Goal: Information Seeking & Learning: Learn about a topic

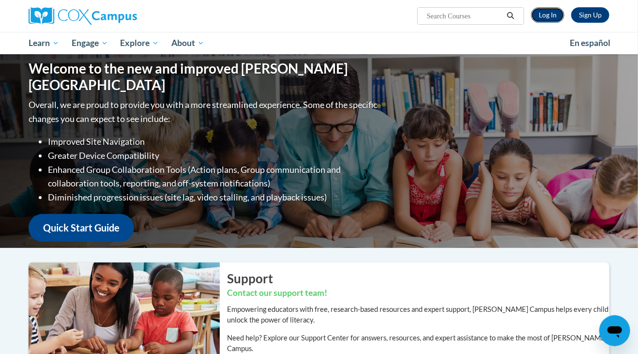
click at [555, 14] on link "Log In" at bounding box center [547, 14] width 33 height 15
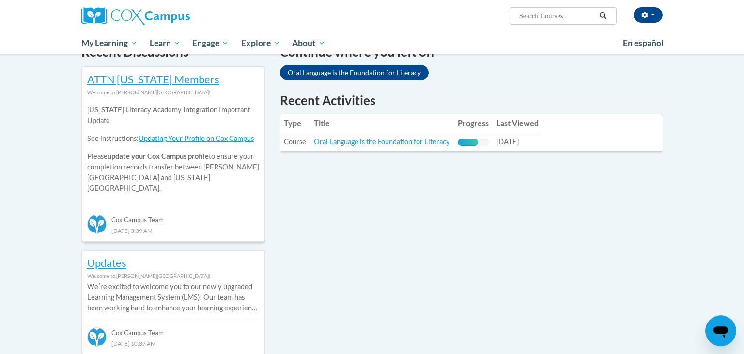
scroll to position [315, 0]
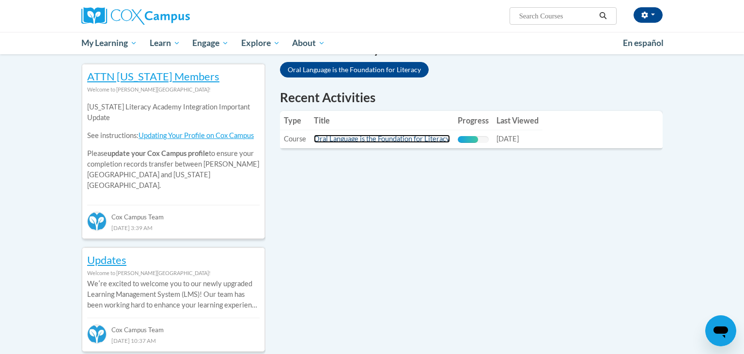
click at [427, 139] on link "Oral Language is the Foundation for Literacy" at bounding box center [382, 139] width 136 height 8
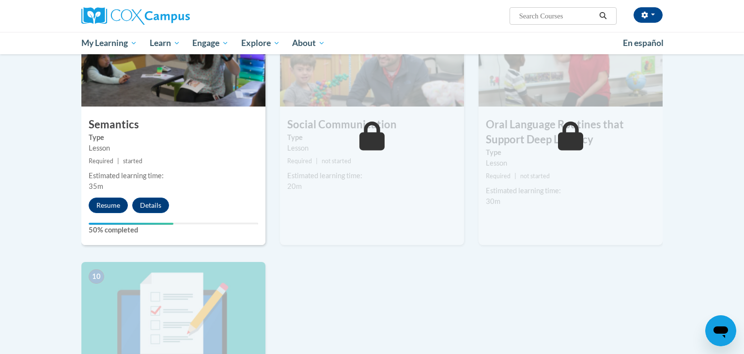
scroll to position [818, 0]
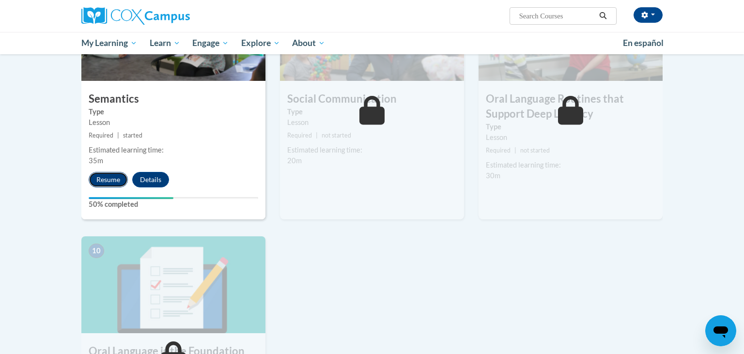
click at [107, 179] on button "Resume" at bounding box center [108, 179] width 39 height 15
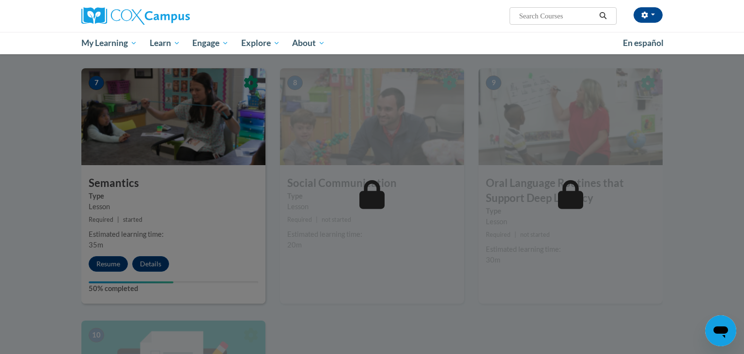
scroll to position [732, 0]
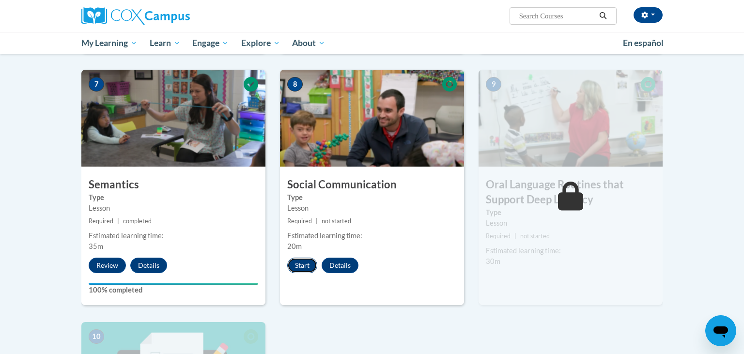
click at [301, 266] on button "Start" at bounding box center [302, 265] width 30 height 15
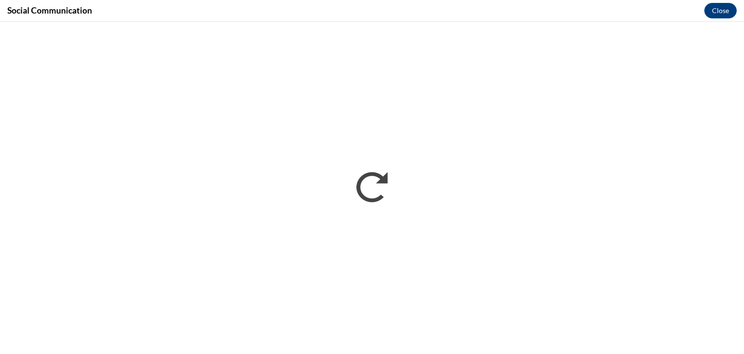
scroll to position [0, 0]
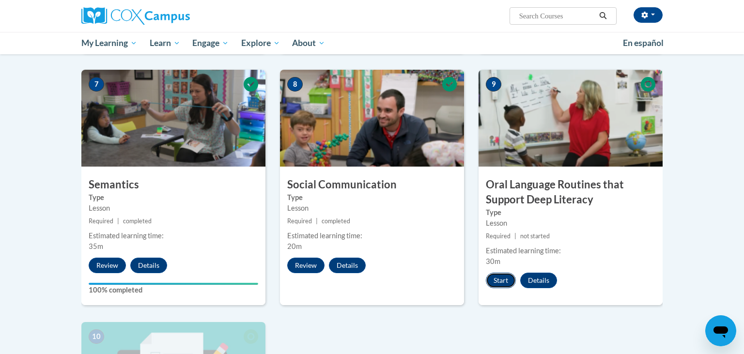
click at [498, 279] on button "Start" at bounding box center [501, 280] width 30 height 15
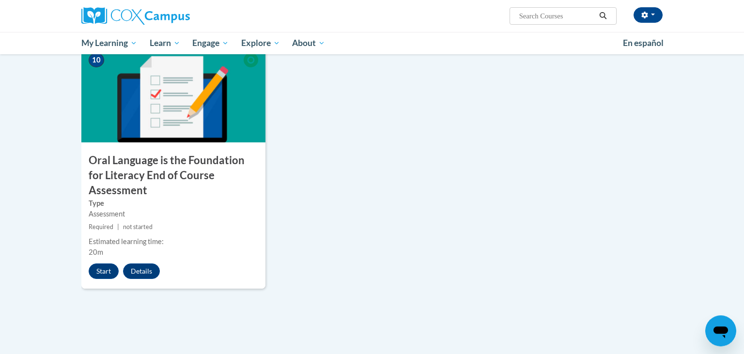
scroll to position [1041, 0]
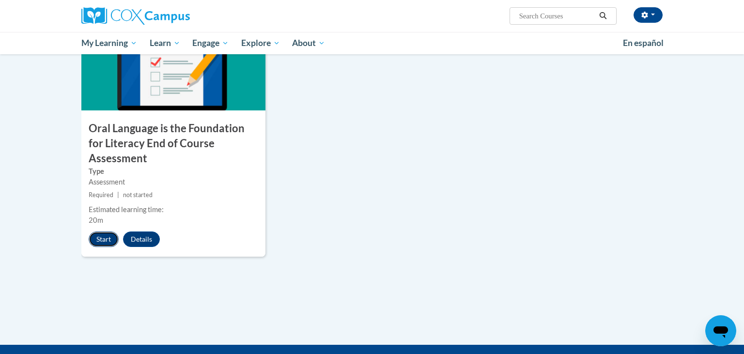
click at [103, 231] on button "Start" at bounding box center [104, 238] width 30 height 15
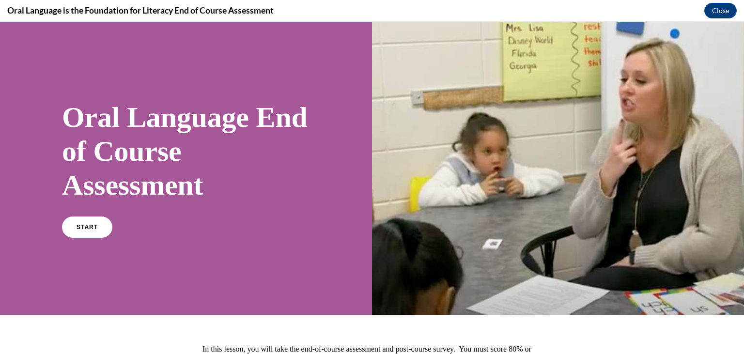
scroll to position [0, 0]
click at [91, 225] on span "START" at bounding box center [87, 227] width 22 height 7
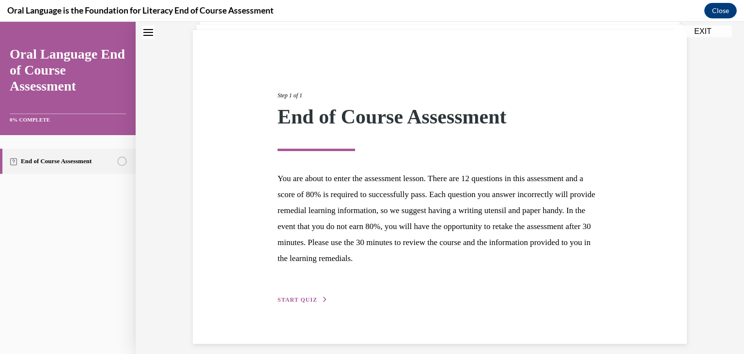
scroll to position [75, 0]
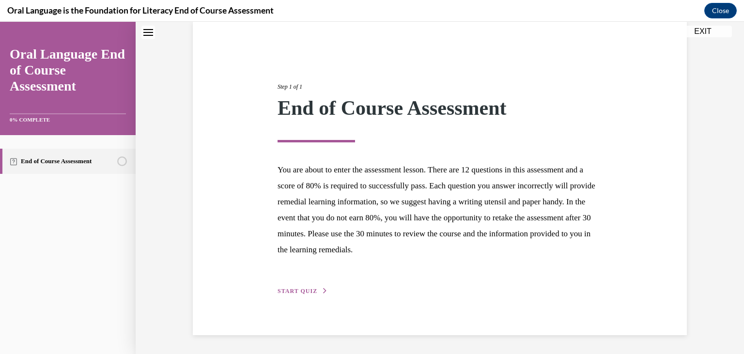
click at [286, 290] on span "START QUIZ" at bounding box center [298, 291] width 40 height 7
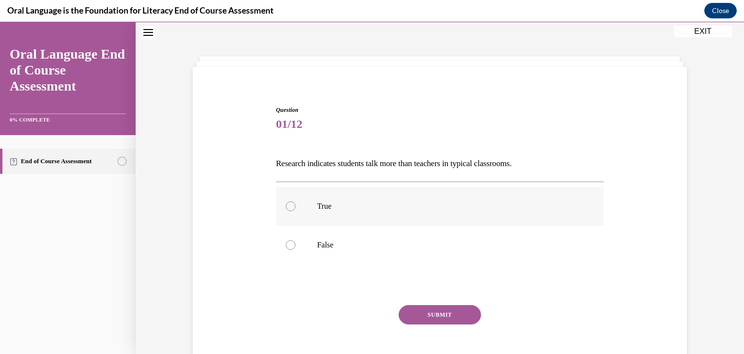
click at [293, 196] on label "True" at bounding box center [440, 206] width 328 height 39
click at [293, 201] on input "True" at bounding box center [291, 206] width 10 height 10
radio input "true"
click at [421, 307] on button "SUBMIT" at bounding box center [440, 314] width 82 height 19
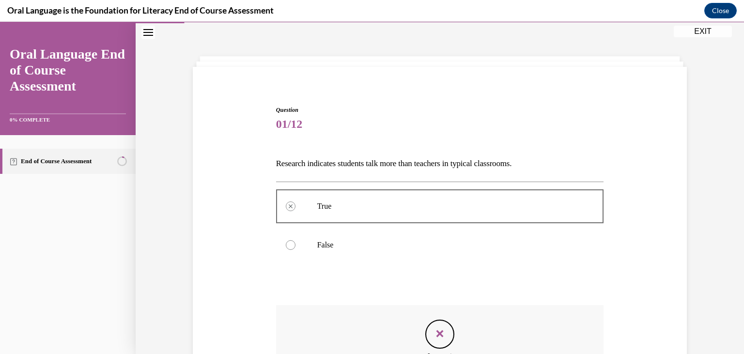
drag, startPoint x: 737, startPoint y: 173, endPoint x: 743, endPoint y: 222, distance: 49.8
click at [743, 222] on div "Question 01/12 Research indicates students talk more than teachers in typical c…" at bounding box center [440, 252] width 608 height 459
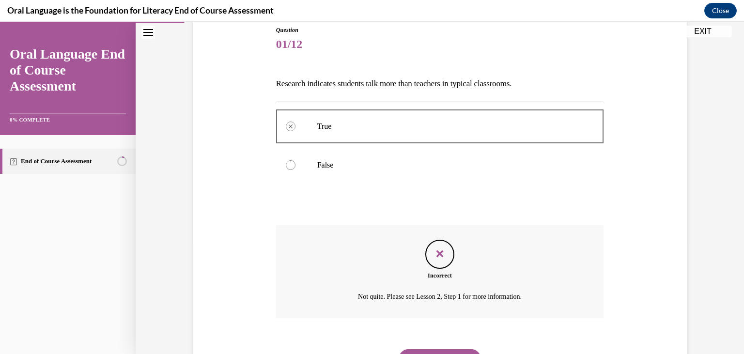
scroll to position [137, 0]
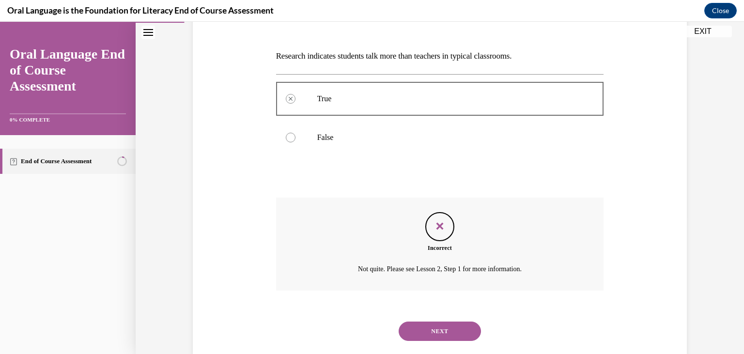
click at [425, 328] on button "NEXT" at bounding box center [440, 331] width 82 height 19
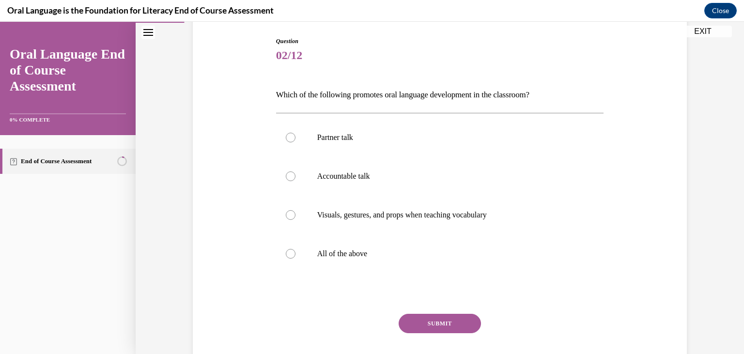
scroll to position [99, 0]
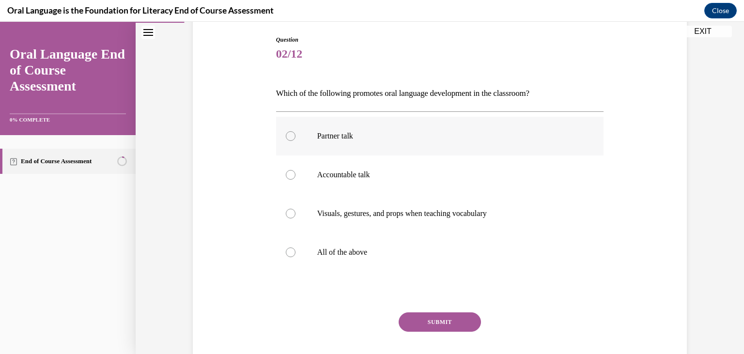
click at [289, 135] on div at bounding box center [291, 136] width 10 height 10
click at [289, 135] on input "Partner talk" at bounding box center [291, 136] width 10 height 10
radio input "true"
click at [291, 247] on label "All of the above" at bounding box center [440, 252] width 328 height 39
click at [291, 247] on input "All of the above" at bounding box center [291, 252] width 10 height 10
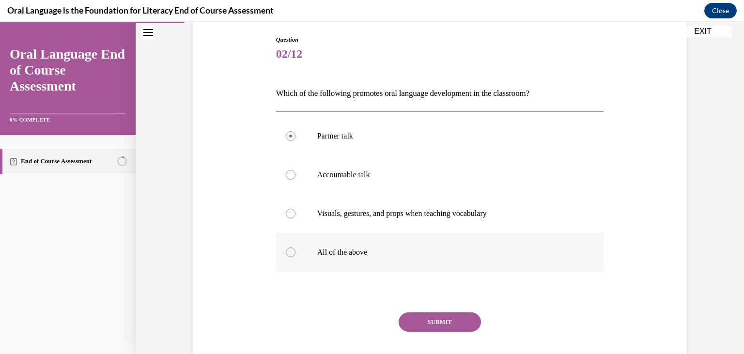
radio input "true"
click at [431, 323] on button "SUBMIT" at bounding box center [440, 321] width 82 height 19
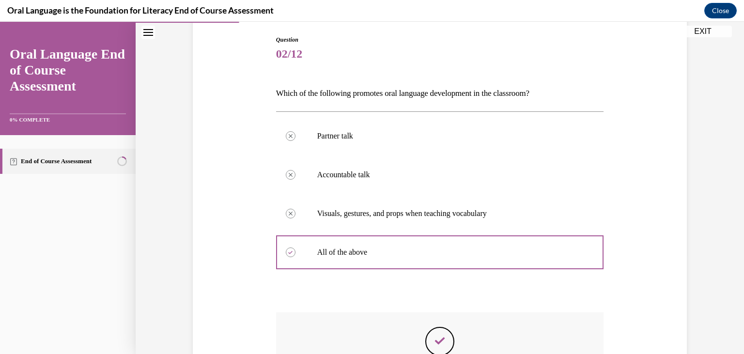
scroll to position [223, 0]
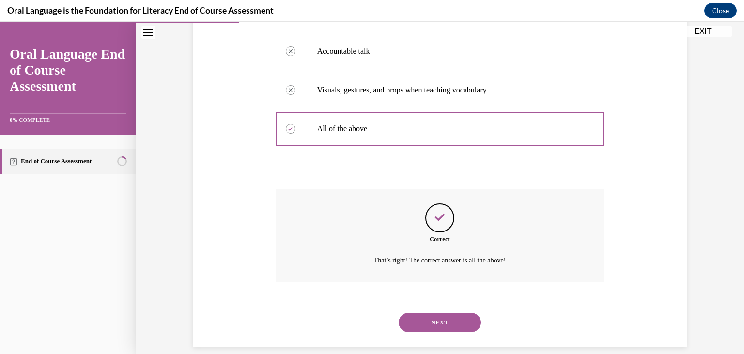
click at [447, 313] on button "NEXT" at bounding box center [440, 322] width 82 height 19
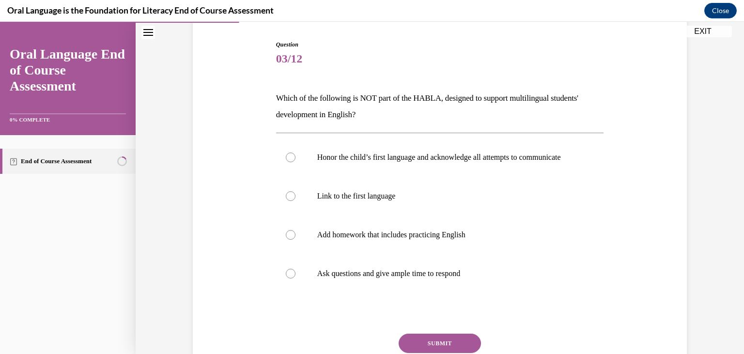
scroll to position [99, 0]
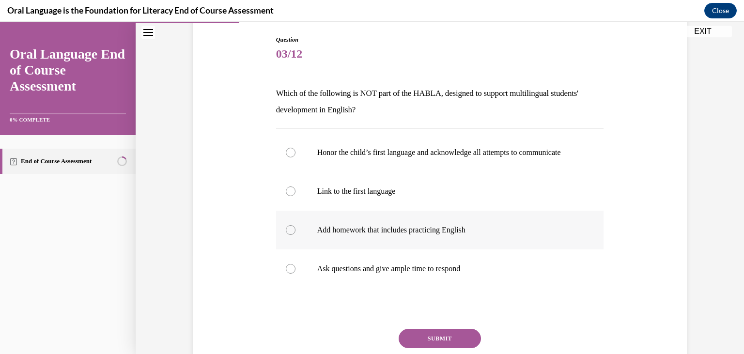
click at [292, 235] on div at bounding box center [291, 230] width 10 height 10
click at [292, 235] on input "Add homework that includes practicing English" at bounding box center [291, 230] width 10 height 10
radio input "true"
click at [440, 345] on button "SUBMIT" at bounding box center [440, 338] width 82 height 19
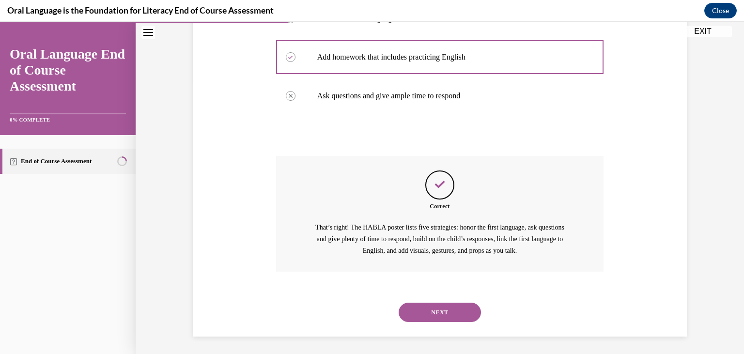
click at [446, 315] on button "NEXT" at bounding box center [440, 312] width 82 height 19
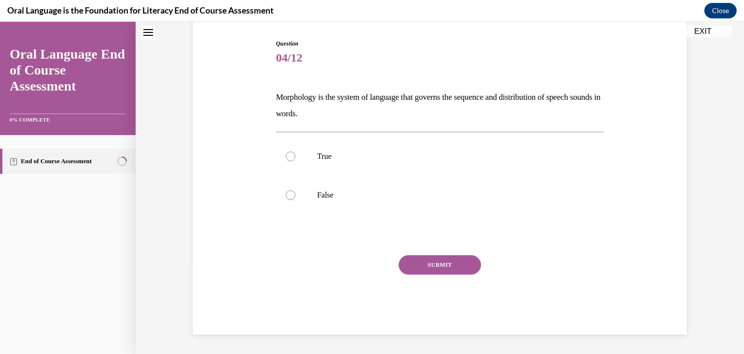
scroll to position [29, 0]
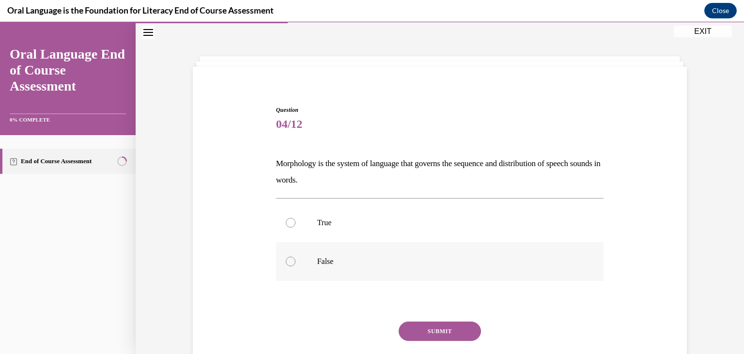
click at [290, 262] on div at bounding box center [291, 262] width 10 height 10
click at [290, 262] on input "False" at bounding box center [291, 262] width 10 height 10
radio input "true"
click at [431, 332] on button "SUBMIT" at bounding box center [440, 331] width 82 height 19
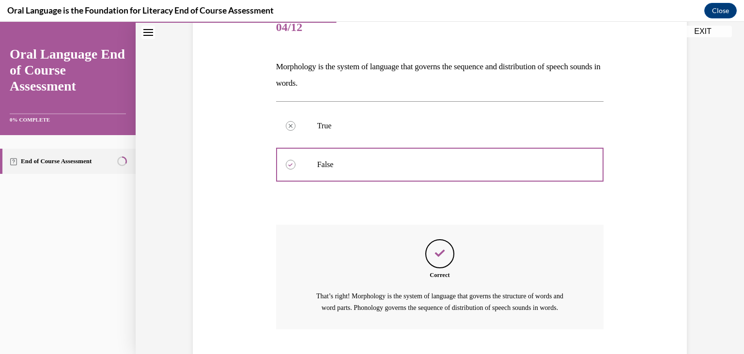
scroll to position [185, 0]
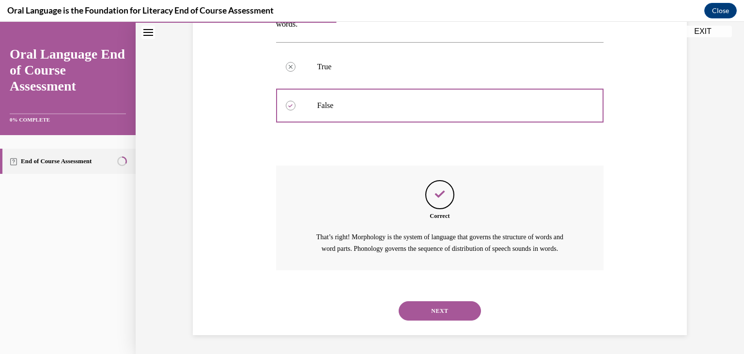
click at [435, 309] on button "NEXT" at bounding box center [440, 310] width 82 height 19
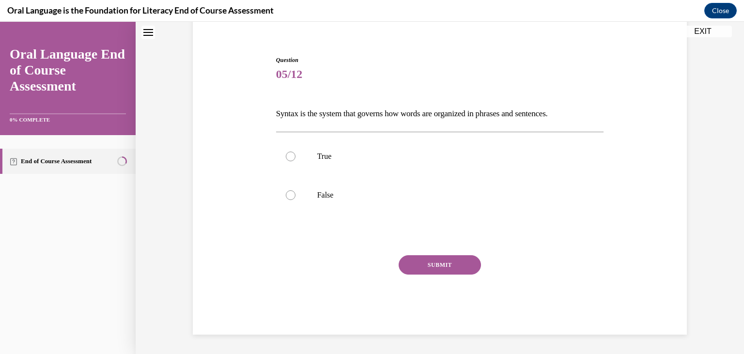
scroll to position [29, 0]
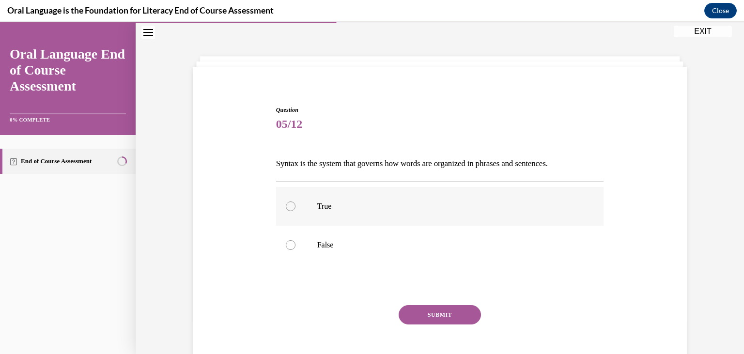
click at [288, 206] on div at bounding box center [291, 206] width 10 height 10
click at [288, 206] on input "True" at bounding box center [291, 206] width 10 height 10
radio input "true"
click at [421, 312] on button "SUBMIT" at bounding box center [440, 314] width 82 height 19
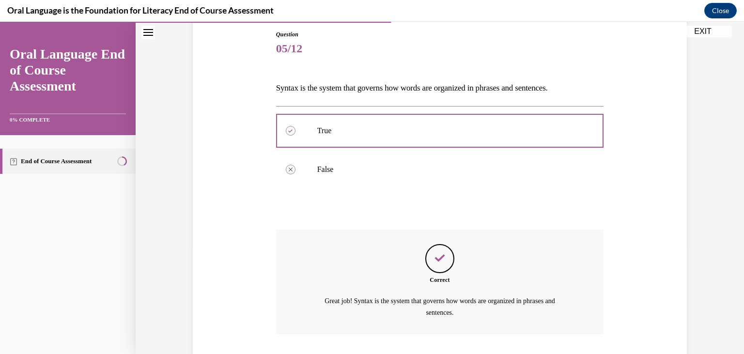
scroll to position [157, 0]
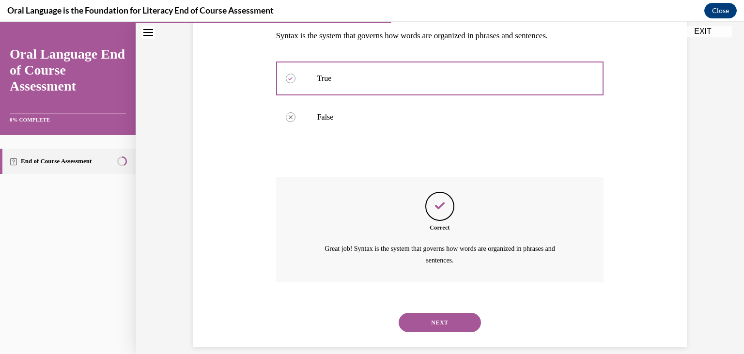
click at [451, 319] on button "NEXT" at bounding box center [440, 322] width 82 height 19
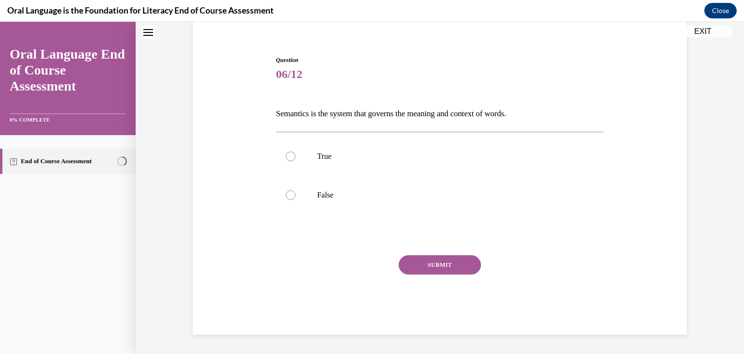
scroll to position [29, 0]
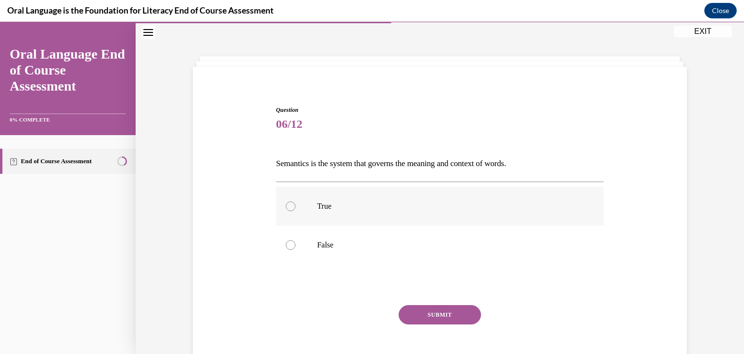
click at [291, 206] on div at bounding box center [291, 206] width 10 height 10
click at [291, 206] on input "True" at bounding box center [291, 206] width 10 height 10
radio input "true"
click at [441, 311] on button "SUBMIT" at bounding box center [440, 314] width 82 height 19
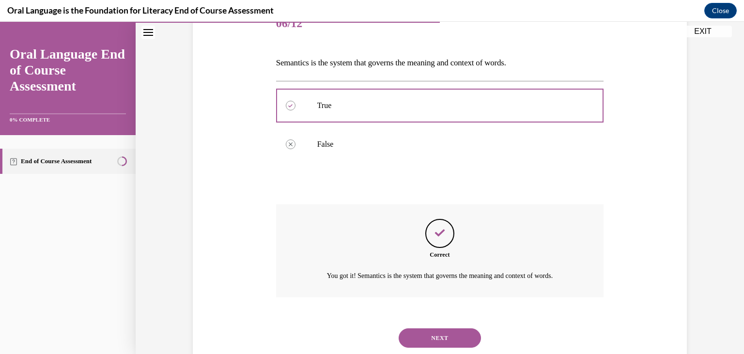
scroll to position [145, 0]
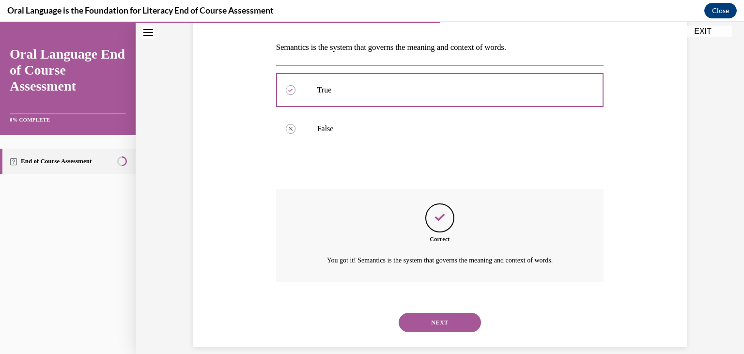
click at [410, 313] on button "NEXT" at bounding box center [440, 322] width 82 height 19
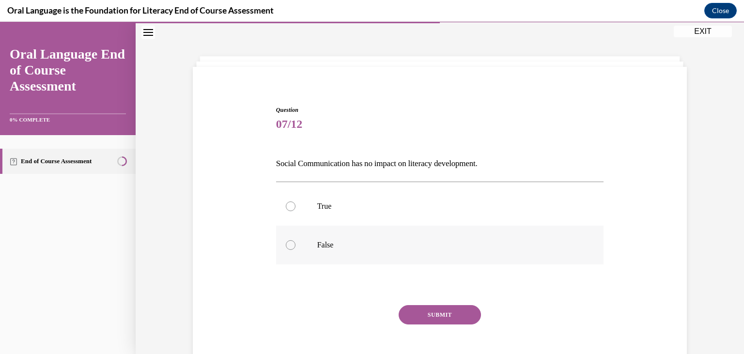
click at [293, 243] on div at bounding box center [291, 245] width 10 height 10
click at [293, 243] on input "False" at bounding box center [291, 245] width 10 height 10
radio input "true"
click at [424, 314] on button "SUBMIT" at bounding box center [440, 314] width 82 height 19
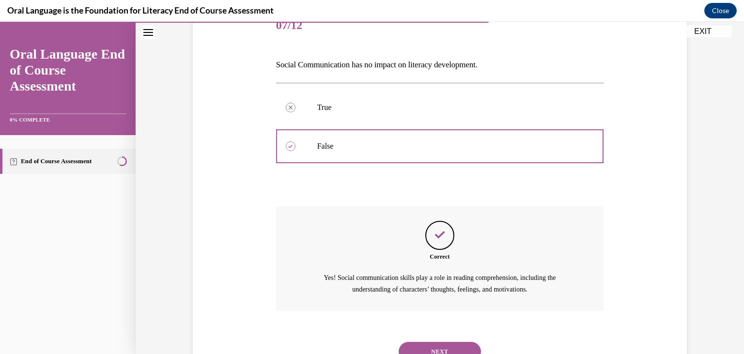
scroll to position [137, 0]
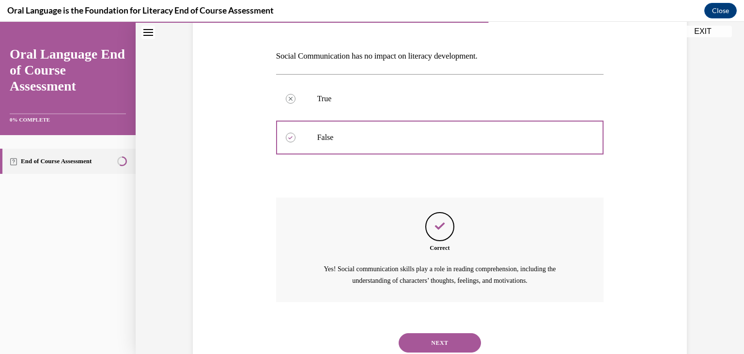
click at [420, 333] on button "NEXT" at bounding box center [440, 342] width 82 height 19
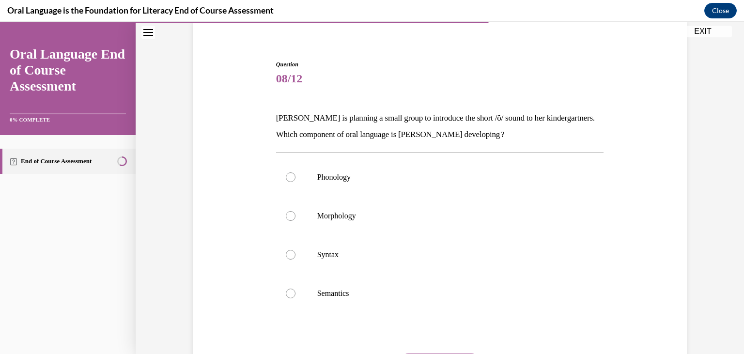
scroll to position [75, 0]
click at [286, 177] on label "Phonology" at bounding box center [440, 176] width 328 height 39
click at [286, 177] on input "Phonology" at bounding box center [291, 177] width 10 height 10
radio input "true"
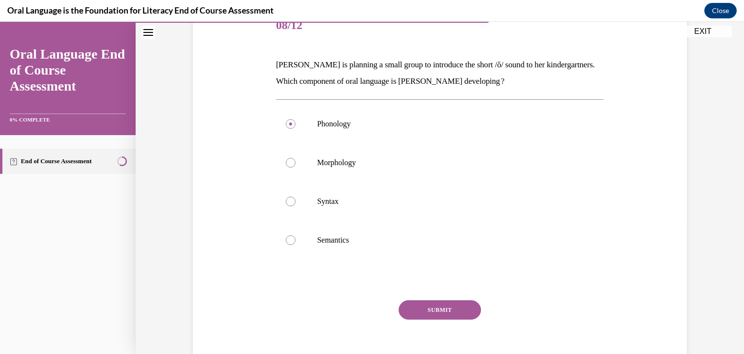
scroll to position [132, 0]
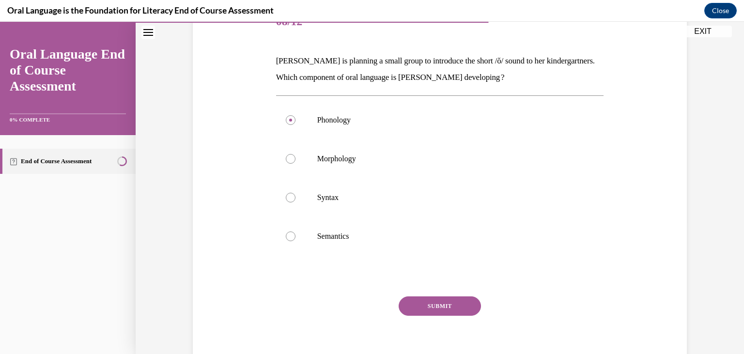
click at [449, 303] on button "SUBMIT" at bounding box center [440, 305] width 82 height 19
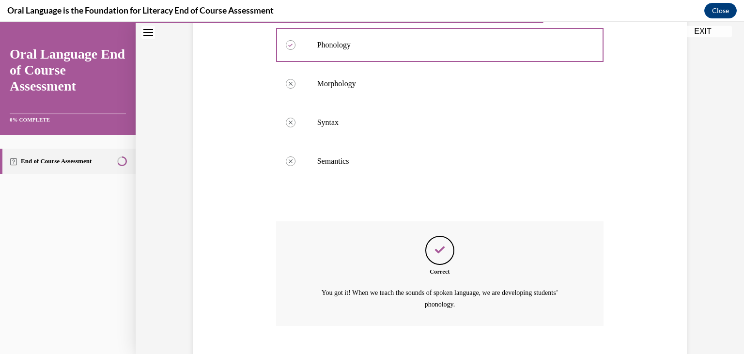
scroll to position [231, 0]
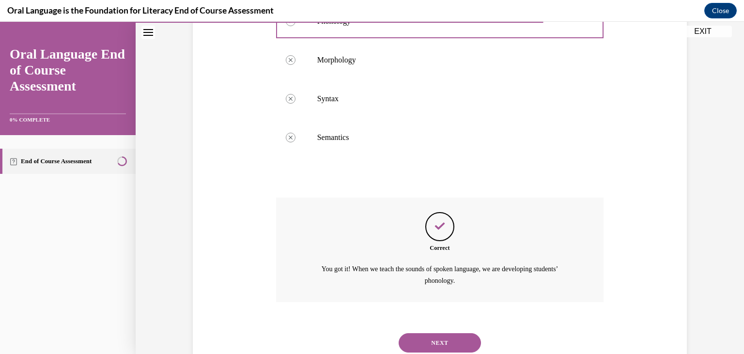
click at [451, 333] on button "NEXT" at bounding box center [440, 342] width 82 height 19
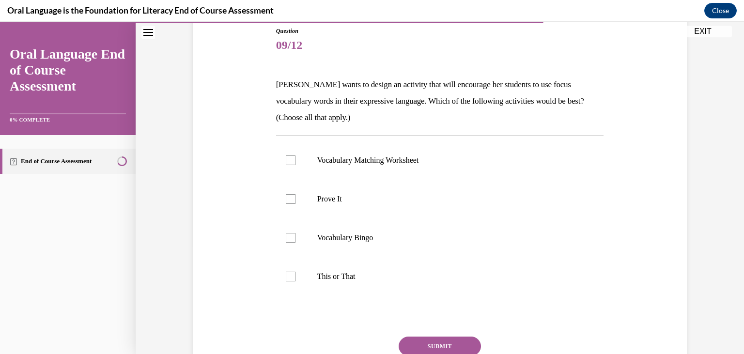
scroll to position [116, 0]
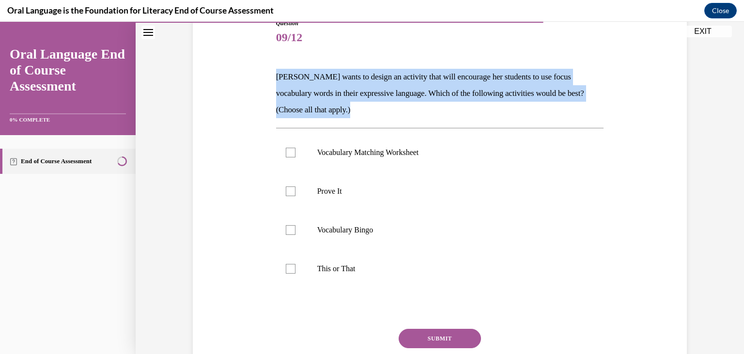
drag, startPoint x: 356, startPoint y: 107, endPoint x: 274, endPoint y: 77, distance: 87.6
click at [274, 77] on div "Question 09/12 Mrs. Butler wants to design an activity that will encourage her …" at bounding box center [440, 206] width 333 height 404
copy p "Mrs. Butler wants to design an activity that will encourage her students to use…"
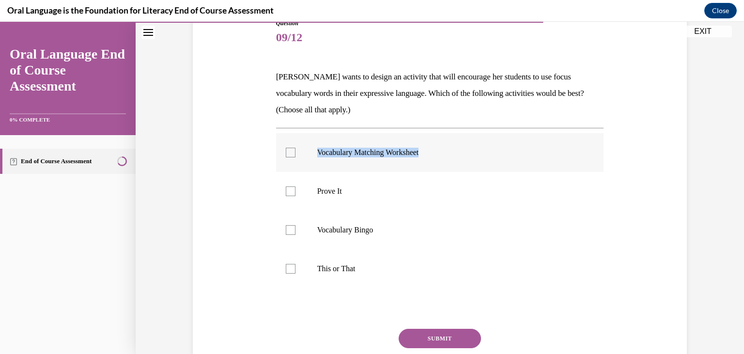
drag, startPoint x: 603, startPoint y: 293, endPoint x: 283, endPoint y: 154, distance: 349.0
click at [283, 154] on div "Question 09/12 Mrs. Butler wants to design an activity that will encourage her …" at bounding box center [439, 199] width 499 height 418
copy ul "Vocabulary Matching Worksheet"
click at [293, 189] on div at bounding box center [291, 191] width 10 height 10
click at [293, 189] on input "Prove It" at bounding box center [291, 191] width 10 height 10
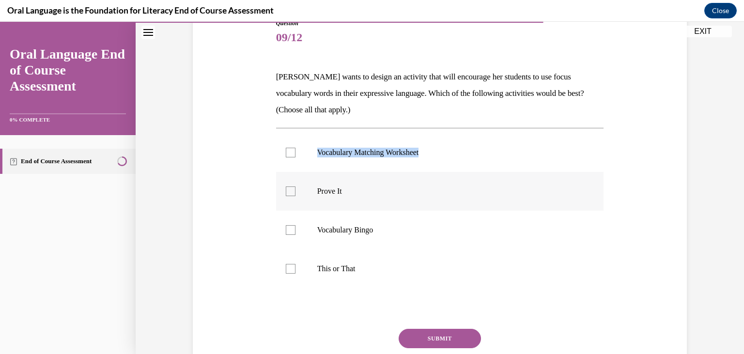
checkbox input "true"
click at [292, 271] on div at bounding box center [291, 269] width 10 height 10
click at [292, 271] on input "This or That" at bounding box center [291, 269] width 10 height 10
checkbox input "true"
click at [442, 332] on button "SUBMIT" at bounding box center [440, 338] width 82 height 19
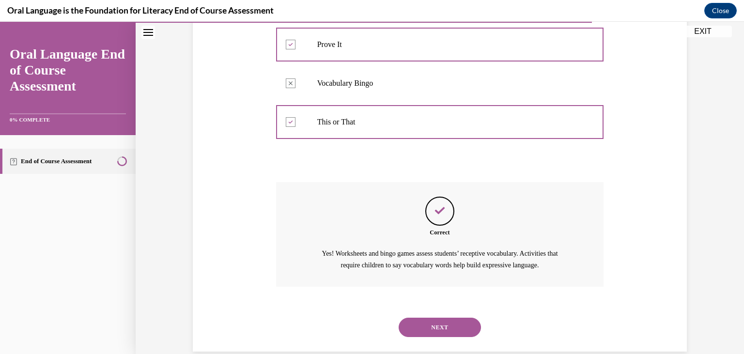
scroll to position [263, 0]
click at [454, 317] on button "NEXT" at bounding box center [440, 326] width 82 height 19
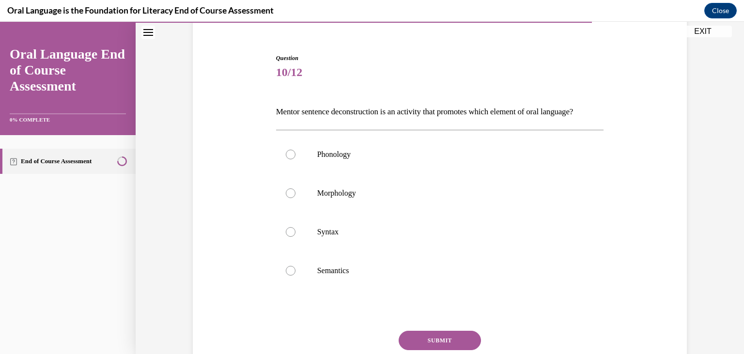
scroll to position [83, 0]
drag, startPoint x: 315, startPoint y: 135, endPoint x: 279, endPoint y: 117, distance: 40.3
click at [279, 117] on div "Question 10/12 Mentor sentence deconstruction is an activity that promotes whic…" at bounding box center [440, 230] width 328 height 356
copy p "Mentor sentence deconstruction is an activity that promotes which element of or…"
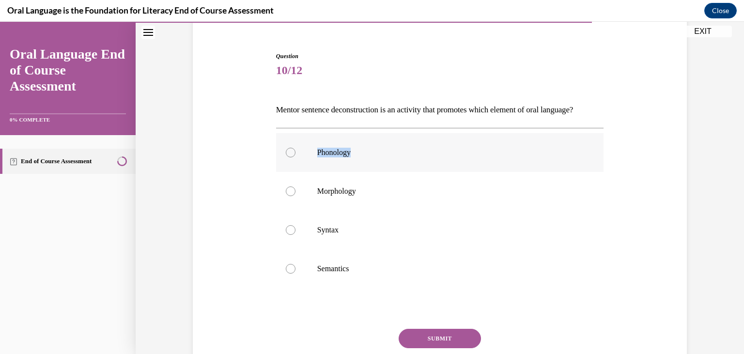
drag, startPoint x: 318, startPoint y: 316, endPoint x: 290, endPoint y: 164, distance: 154.7
click at [290, 164] on div "Question 10/12 Mentor sentence deconstruction is an activity that promotes whic…" at bounding box center [440, 230] width 328 height 356
copy div "Phonology"
click at [290, 235] on div at bounding box center [291, 230] width 10 height 10
click at [290, 235] on input "Syntax" at bounding box center [291, 230] width 10 height 10
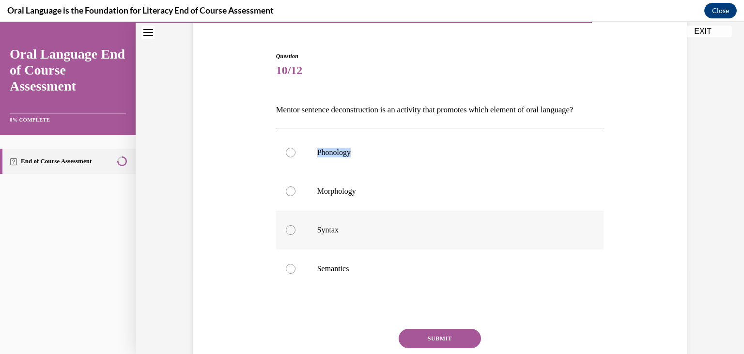
radio input "true"
click at [442, 348] on button "SUBMIT" at bounding box center [440, 338] width 82 height 19
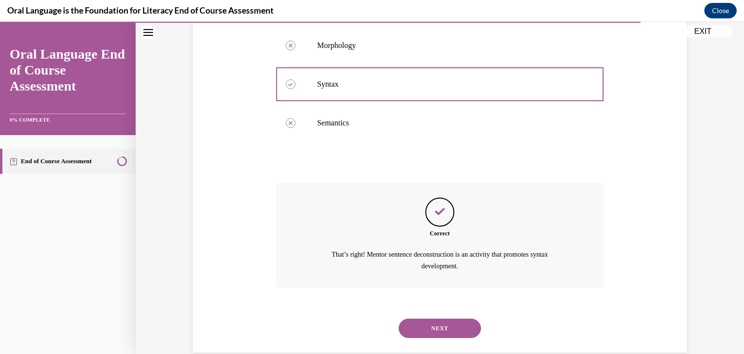
click at [455, 334] on button "NEXT" at bounding box center [440, 328] width 82 height 19
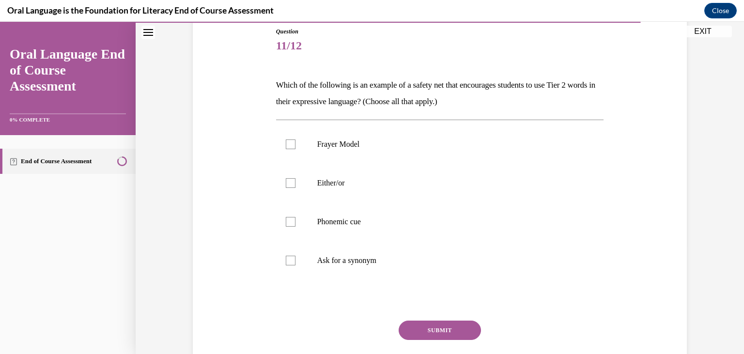
scroll to position [105, 0]
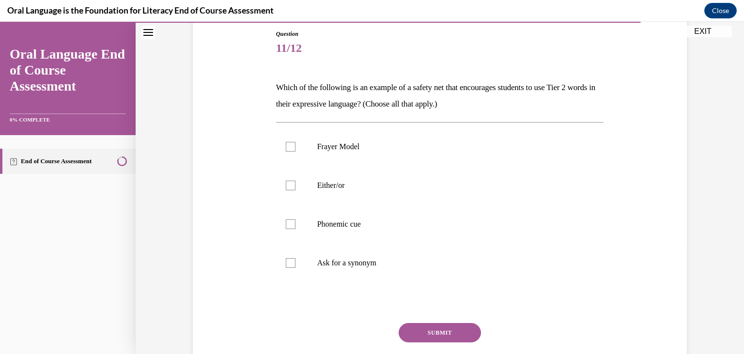
drag, startPoint x: 485, startPoint y: 108, endPoint x: 274, endPoint y: 83, distance: 212.1
click at [274, 83] on div "Question 11/12 Which of the following is an example of a safety net that encour…" at bounding box center [440, 208] width 333 height 387
copy p "Which of the following is an example of a safety net that encourages students t…"
drag, startPoint x: 376, startPoint y: 277, endPoint x: 298, endPoint y: 145, distance: 153.5
click at [298, 145] on div "Frayer Model  Either/or  Phonemic cue  Ask for a synonym" at bounding box center [440, 204] width 328 height 165
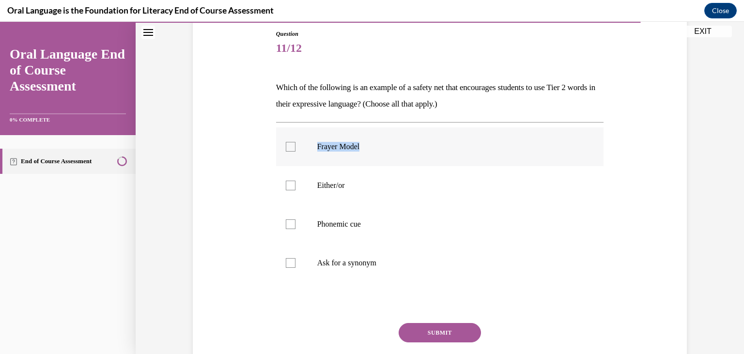
copy ul "Frayer Model"
click at [358, 83] on p "Which of the following is an example of a safety net that encourages students t…" at bounding box center [440, 95] width 328 height 33
click at [293, 180] on label "Either/or" at bounding box center [440, 185] width 328 height 39
click at [293, 181] on input "Either/or" at bounding box center [291, 186] width 10 height 10
checkbox input "true"
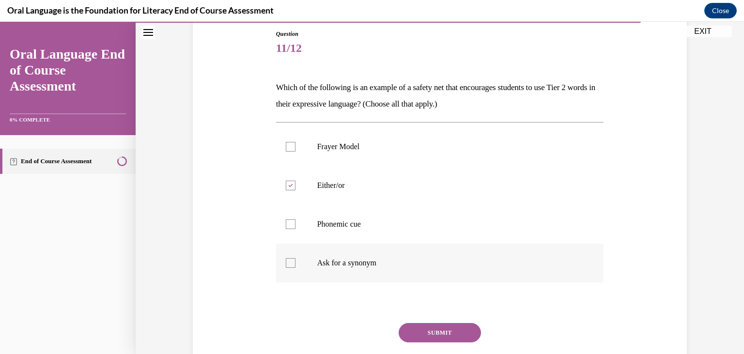
click at [292, 264] on div at bounding box center [291, 263] width 10 height 10
click at [292, 264] on input "Ask for a synonym" at bounding box center [291, 263] width 10 height 10
checkbox input "true"
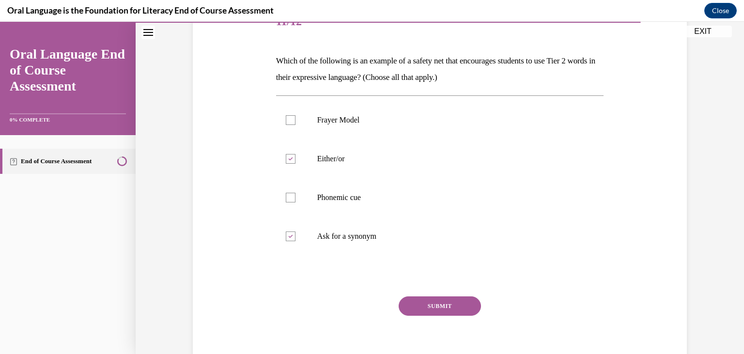
click at [440, 305] on button "SUBMIT" at bounding box center [440, 305] width 82 height 19
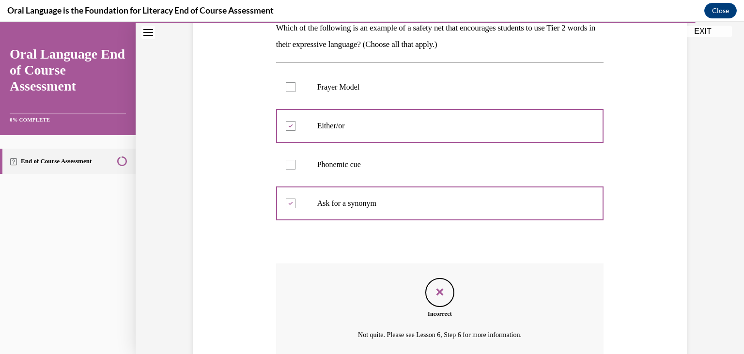
scroll to position [161, 0]
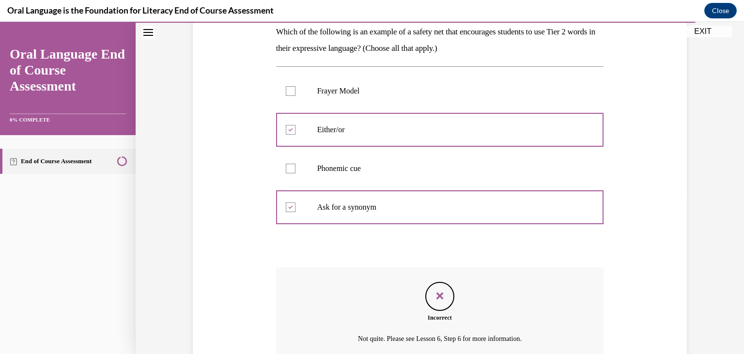
click at [286, 132] on div at bounding box center [440, 130] width 328 height 44
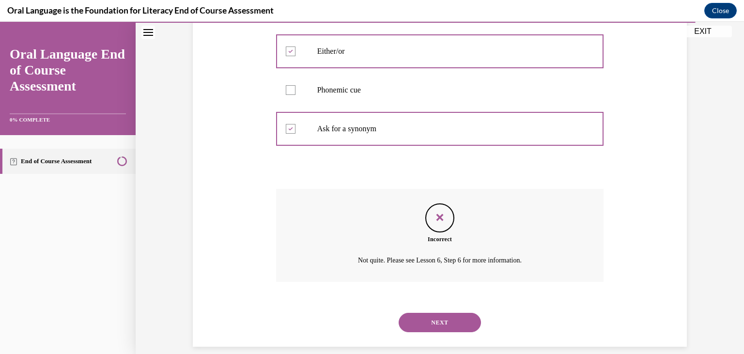
click at [443, 314] on button "NEXT" at bounding box center [440, 322] width 82 height 19
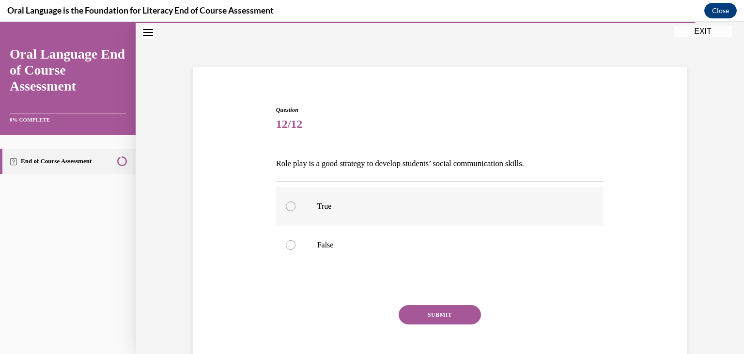
click at [291, 204] on div at bounding box center [291, 206] width 10 height 10
click at [291, 204] on input "True" at bounding box center [291, 206] width 10 height 10
radio input "true"
click at [433, 319] on button "SUBMIT" at bounding box center [440, 314] width 82 height 19
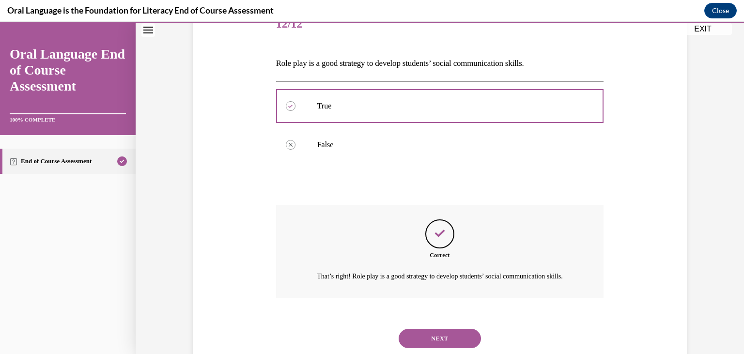
scroll to position [157, 0]
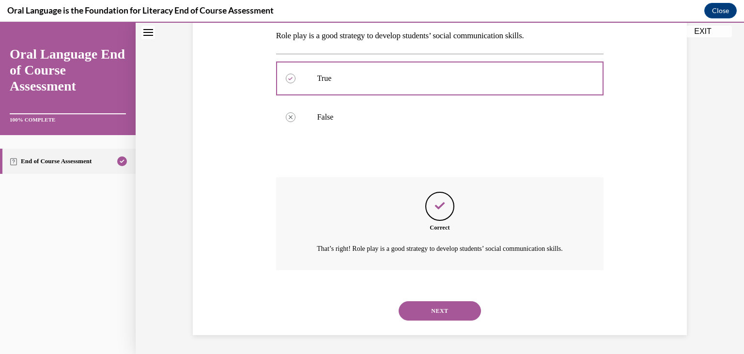
click at [438, 309] on button "NEXT" at bounding box center [440, 310] width 82 height 19
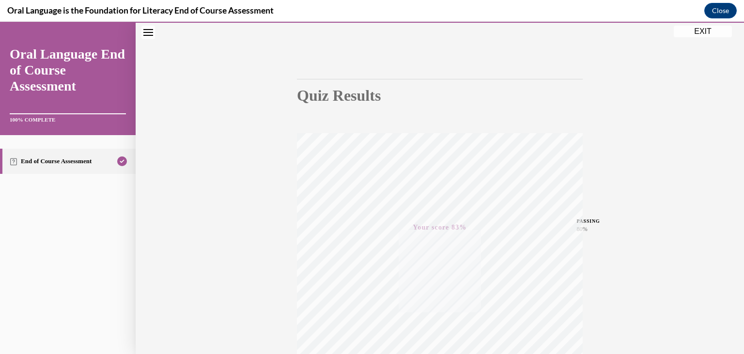
scroll to position [164, 0]
click at [698, 32] on button "EXIT" at bounding box center [703, 32] width 58 height 12
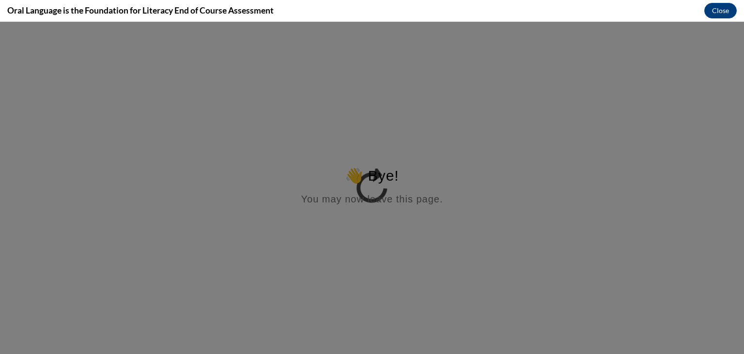
scroll to position [0, 0]
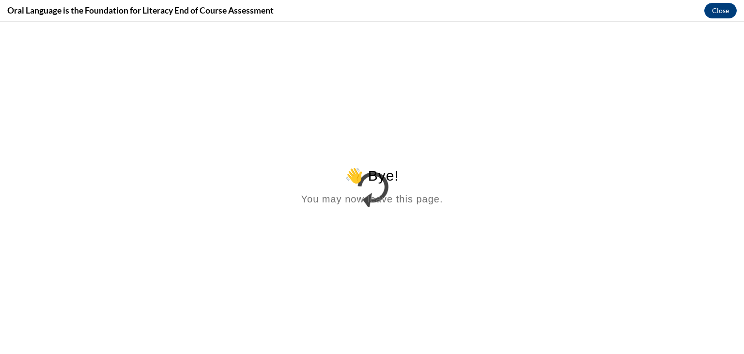
click at [379, 149] on html "👋 Bye! You may now leave this page." at bounding box center [372, 115] width 744 height 187
click at [722, 9] on button "Close" at bounding box center [720, 10] width 32 height 15
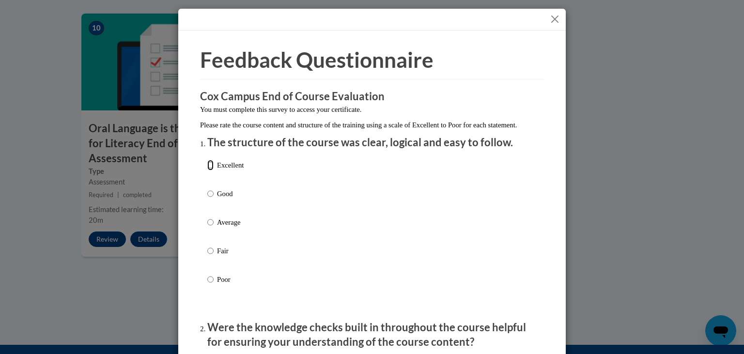
click at [213, 170] on input "Excellent" at bounding box center [210, 165] width 6 height 11
radio input "true"
click at [438, 130] on p "Please rate the course content and structure of the training using a scale of E…" at bounding box center [372, 125] width 344 height 11
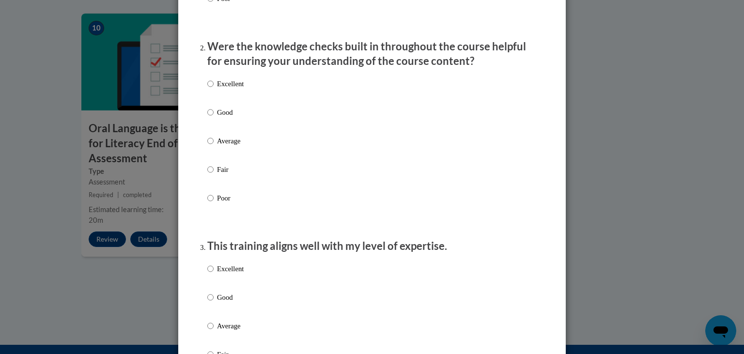
scroll to position [307, 0]
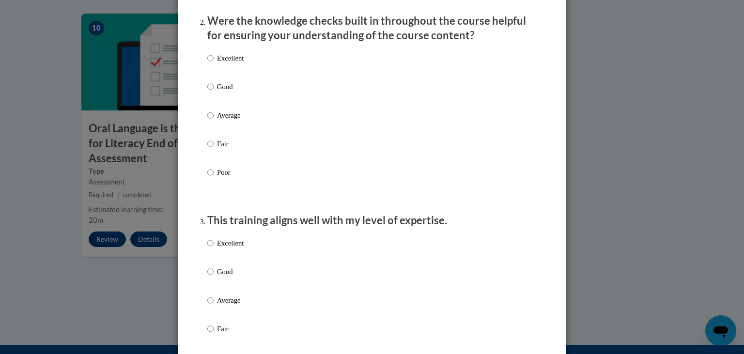
click at [208, 103] on label "Good" at bounding box center [225, 94] width 36 height 26
click at [208, 92] on input "Good" at bounding box center [210, 86] width 6 height 11
radio input "true"
click at [209, 277] on input "Good" at bounding box center [210, 271] width 6 height 11
radio input "true"
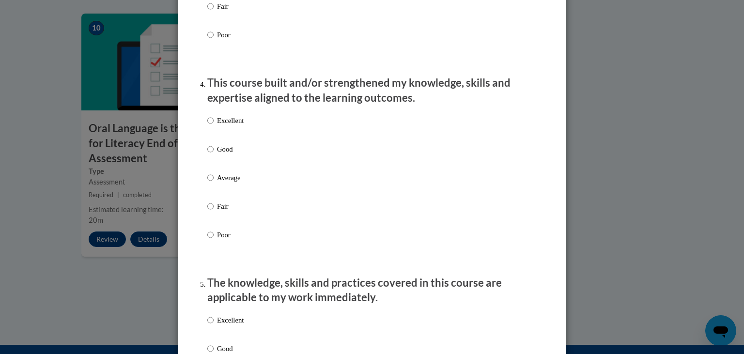
scroll to position [632, 0]
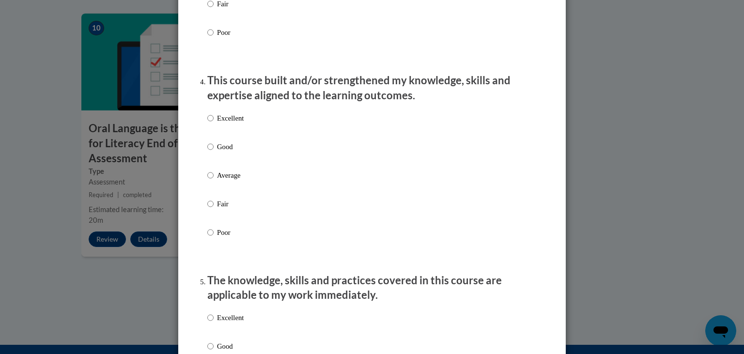
click at [214, 125] on label "Excellent" at bounding box center [225, 126] width 36 height 26
click at [214, 123] on input "Excellent" at bounding box center [210, 118] width 6 height 11
radio input "true"
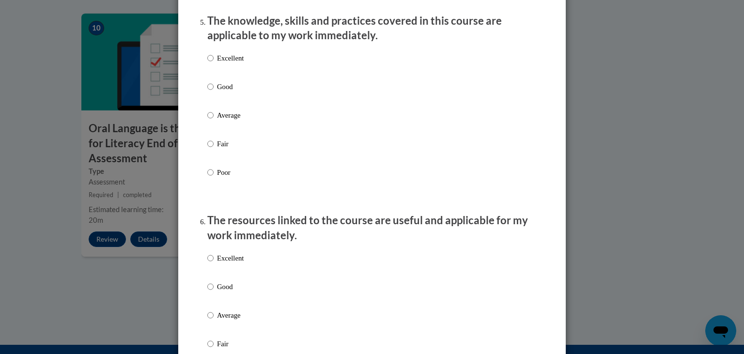
scroll to position [901, 0]
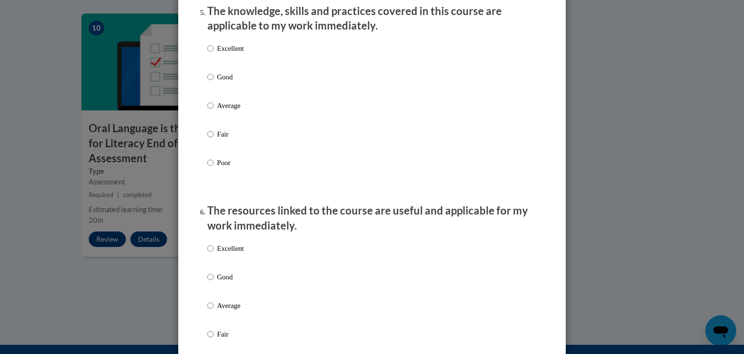
click at [206, 90] on ol "The structure of the course was clear, logical and easy to follow. Excellent Go…" at bounding box center [372, 154] width 344 height 1841
click at [211, 82] on input "Good" at bounding box center [210, 77] width 6 height 11
radio input "true"
click at [216, 279] on div "Excellent Good Average Fair Poor" at bounding box center [225, 313] width 36 height 150
click at [211, 292] on label "Good" at bounding box center [225, 285] width 36 height 26
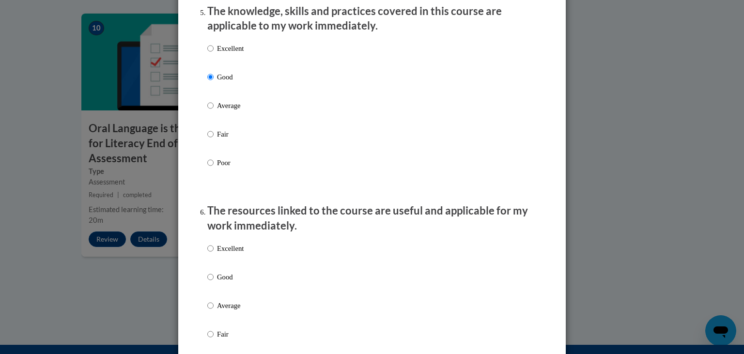
click at [211, 282] on input "Good" at bounding box center [210, 277] width 6 height 11
radio input "true"
click at [211, 295] on label "Good" at bounding box center [225, 285] width 36 height 26
click at [211, 282] on input "Good" at bounding box center [210, 277] width 6 height 11
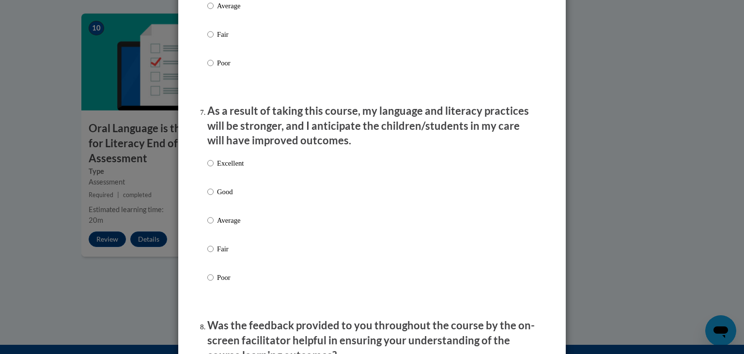
scroll to position [1216, 0]
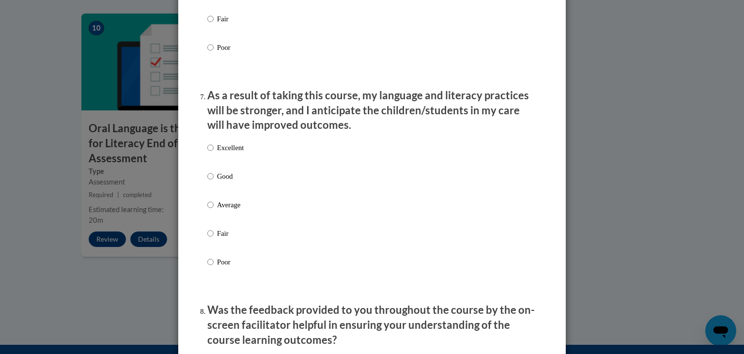
click at [215, 189] on label "Good" at bounding box center [225, 184] width 36 height 26
click at [214, 182] on input "Good" at bounding box center [210, 176] width 6 height 11
radio input "true"
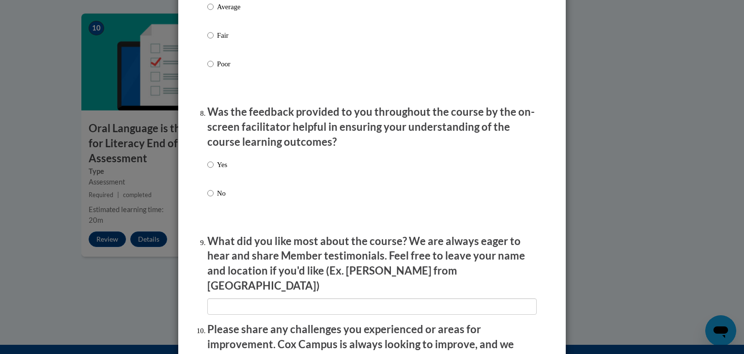
scroll to position [1420, 0]
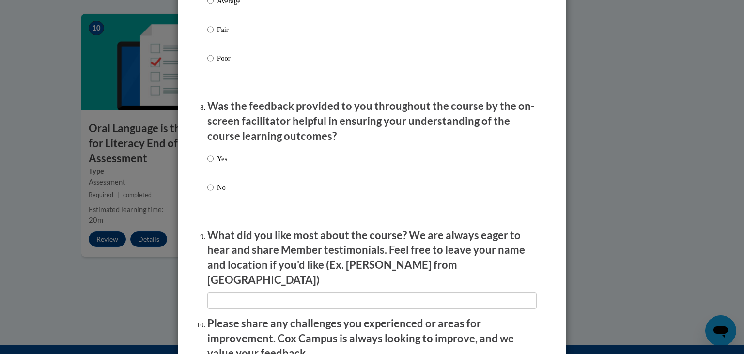
click at [344, 141] on p "Was the feedback provided to you throughout the course by the on-screen facilit…" at bounding box center [371, 121] width 329 height 45
click at [212, 164] on input "Yes" at bounding box center [210, 159] width 6 height 11
radio input "true"
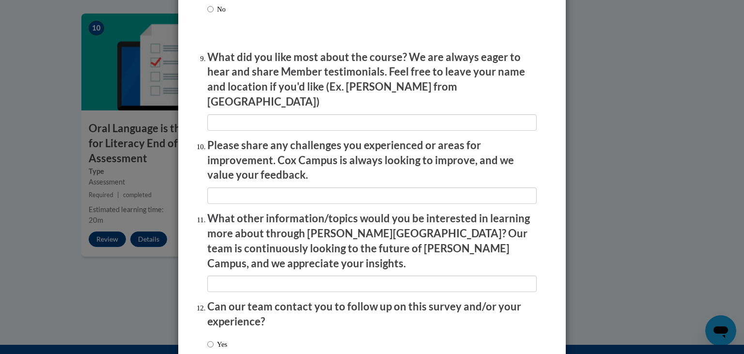
click at [483, 167] on p "Please share any challenges you experienced or areas for improvement. Cox Campu…" at bounding box center [371, 160] width 329 height 45
click at [445, 250] on li "What other information/topics would you be interested in learning more about th…" at bounding box center [371, 251] width 329 height 81
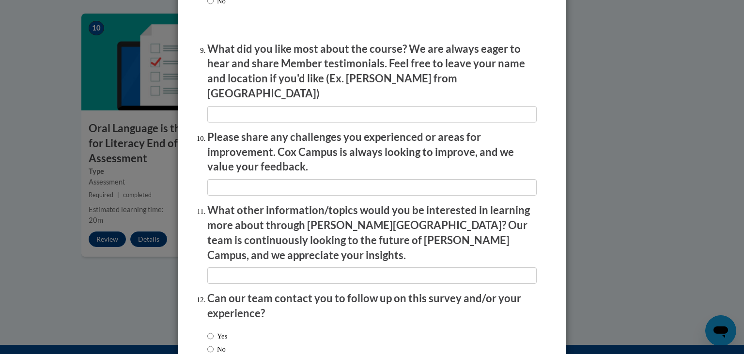
scroll to position [1607, 0]
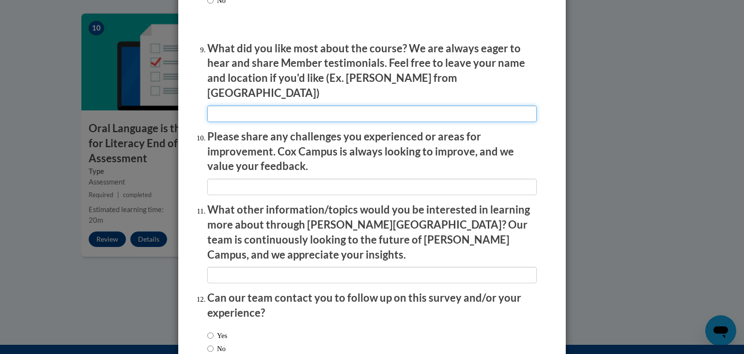
click at [370, 108] on input "textbox" at bounding box center [371, 114] width 329 height 16
type input "in-depth explanation from the moderators"
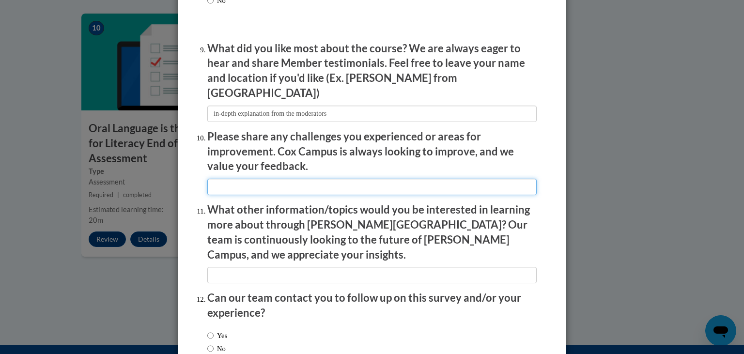
click at [358, 183] on input "textbox" at bounding box center [371, 187] width 329 height 16
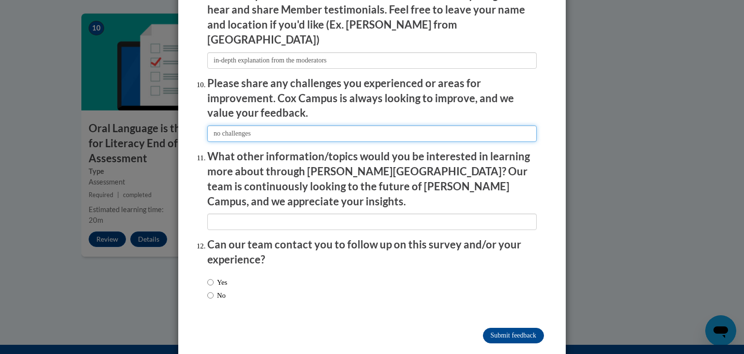
type input "no challenges"
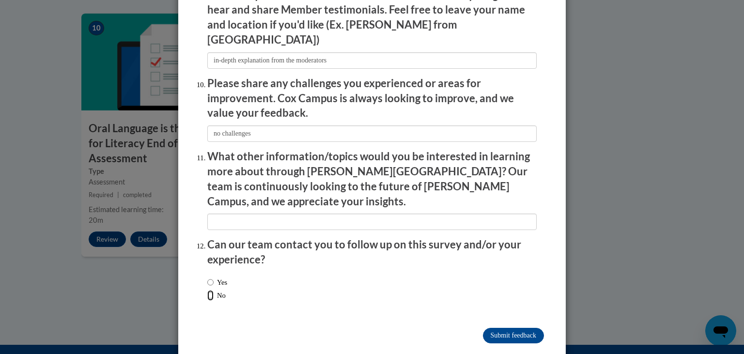
click at [211, 290] on input "No" at bounding box center [210, 295] width 6 height 11
radio input "true"
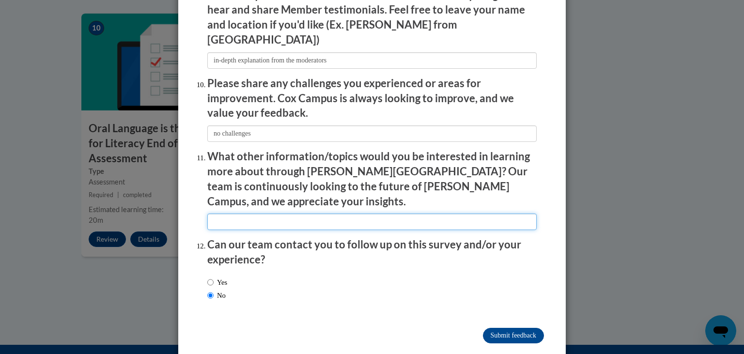
click at [268, 214] on input "textbox" at bounding box center [371, 222] width 329 height 16
type input "language acquisition"
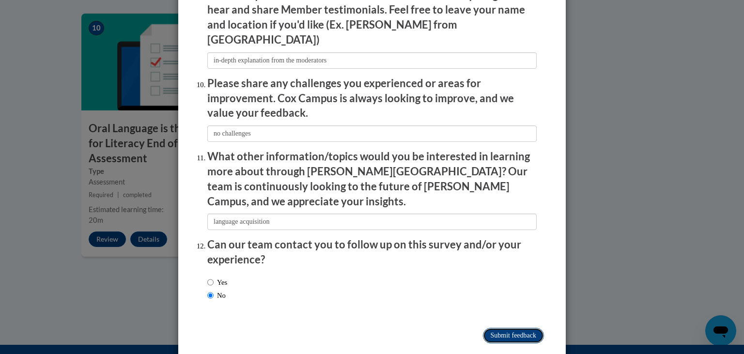
click at [508, 328] on input "Submit feedback" at bounding box center [513, 335] width 61 height 15
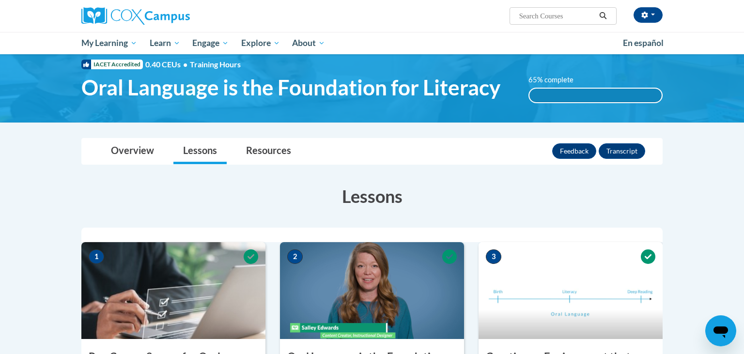
scroll to position [0, 0]
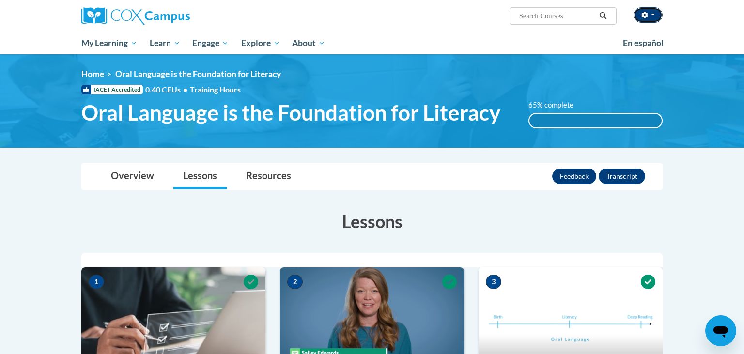
click at [661, 18] on button "button" at bounding box center [647, 14] width 29 height 15
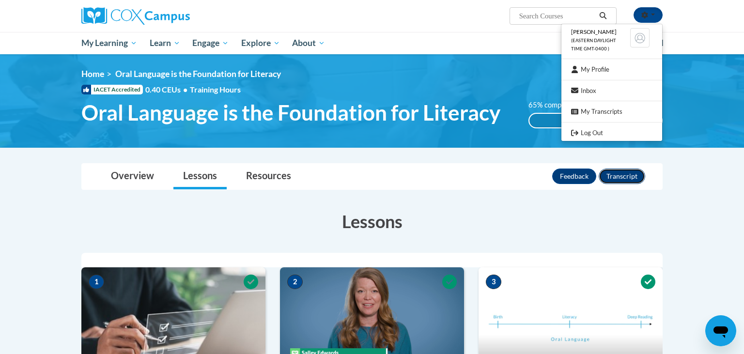
click at [627, 177] on button "Transcript" at bounding box center [622, 176] width 46 height 15
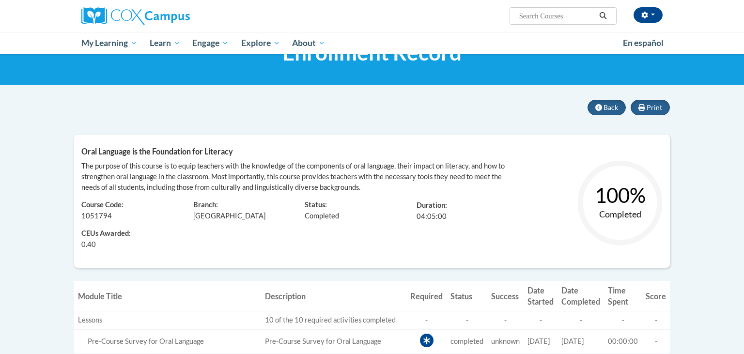
scroll to position [18, 0]
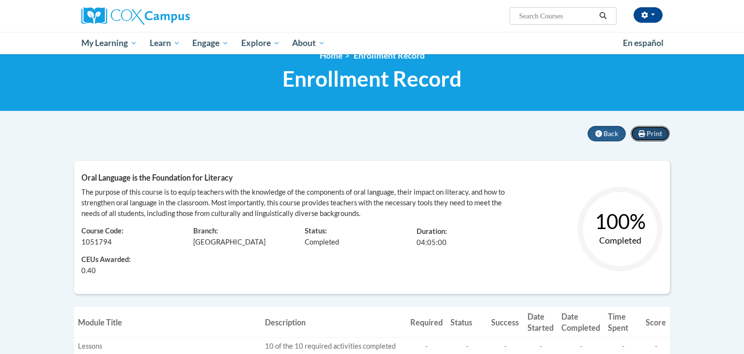
click at [649, 132] on span "Print" at bounding box center [654, 133] width 15 height 8
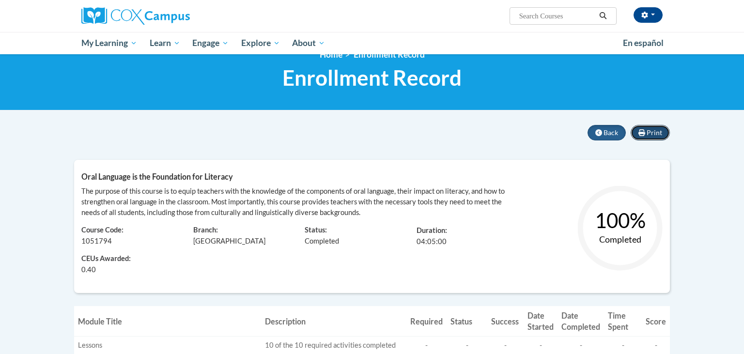
scroll to position [0, 0]
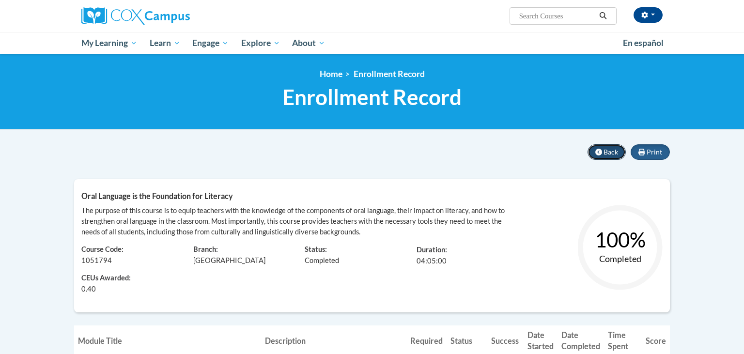
click at [602, 150] on icon at bounding box center [598, 152] width 7 height 7
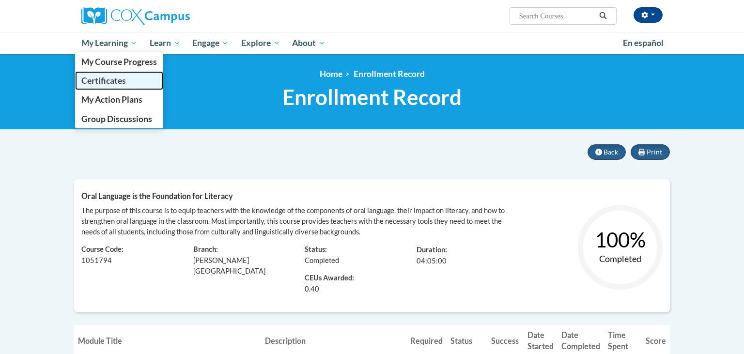
click at [110, 84] on span "Certificates" at bounding box center [103, 81] width 45 height 10
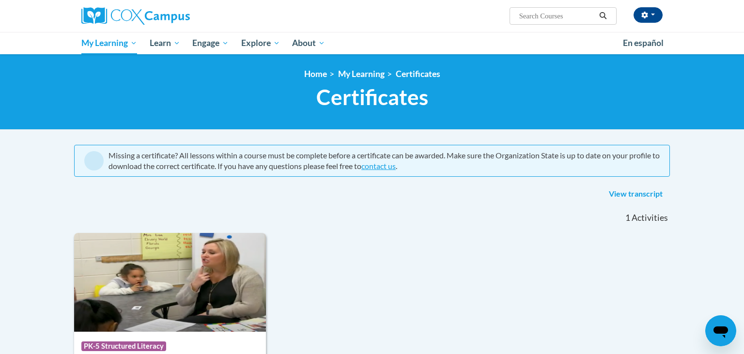
click at [372, 264] on div "Course Category: PK-5 Structured Literacy 0.4 CEUs 4 Training Hours COURSE Oral…" at bounding box center [372, 347] width 596 height 228
click at [300, 241] on div "Course Category: PK-5 Structured Literacy 0.4 CEUs 4 Training Hours COURSE Oral…" at bounding box center [372, 347] width 596 height 228
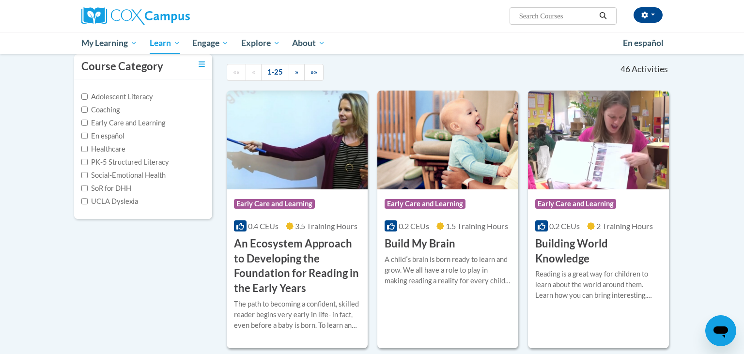
scroll to position [98, 0]
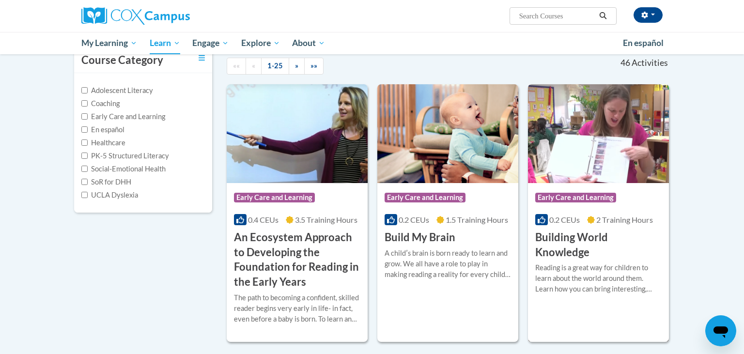
click at [576, 239] on h3 "Building World Knowledge" at bounding box center [598, 245] width 126 height 30
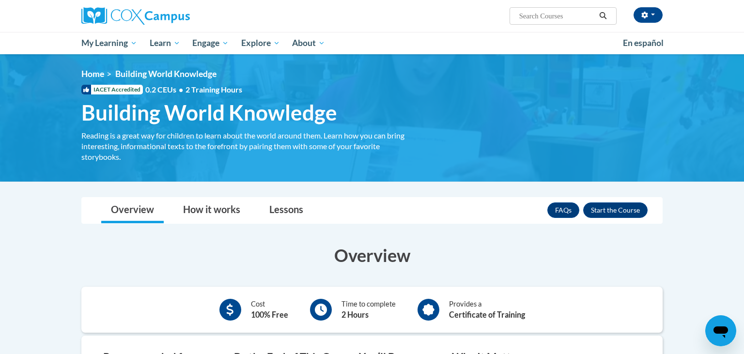
scroll to position [16, 0]
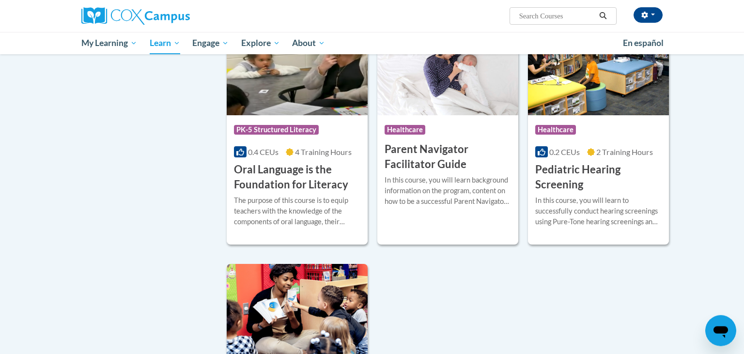
scroll to position [1992, 0]
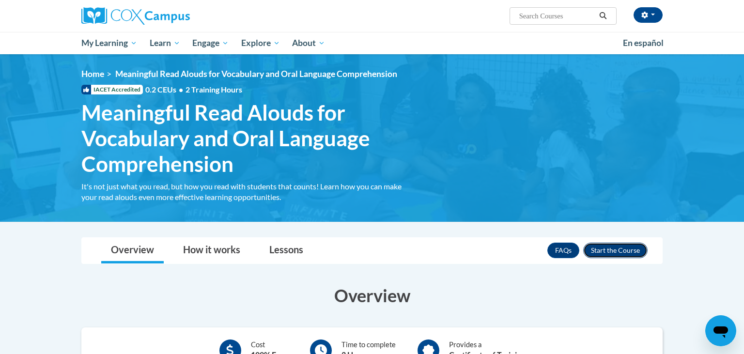
click at [617, 248] on button "Enroll" at bounding box center [615, 250] width 64 height 15
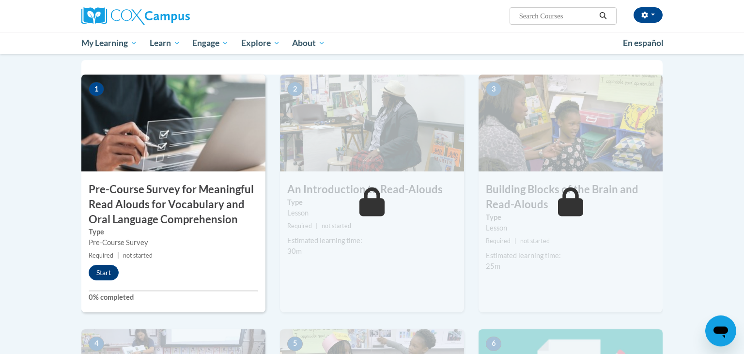
scroll to position [209, 0]
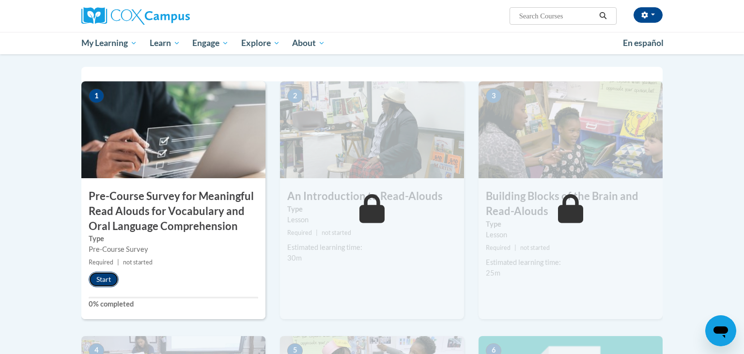
click at [106, 276] on button "Start" at bounding box center [104, 279] width 30 height 15
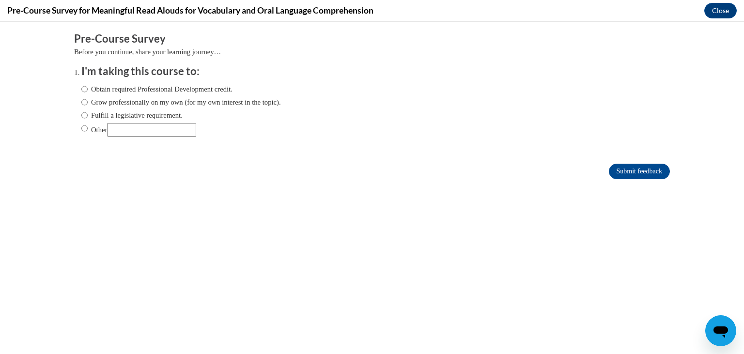
scroll to position [0, 0]
click at [84, 89] on input "Obtain required Professional Development credit." at bounding box center [84, 89] width 6 height 11
radio input "true"
click at [628, 175] on input "Submit feedback" at bounding box center [639, 171] width 61 height 15
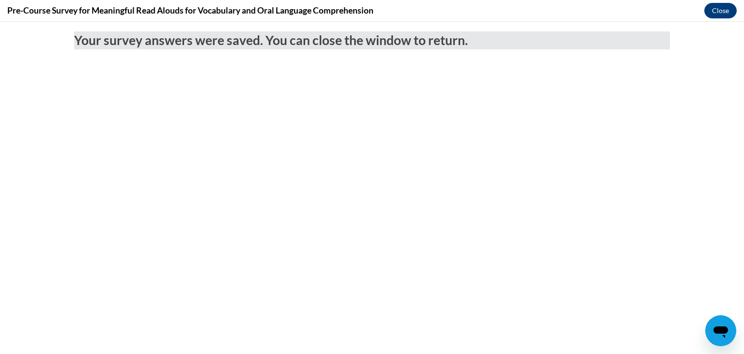
click at [722, 10] on button "Close" at bounding box center [720, 10] width 32 height 15
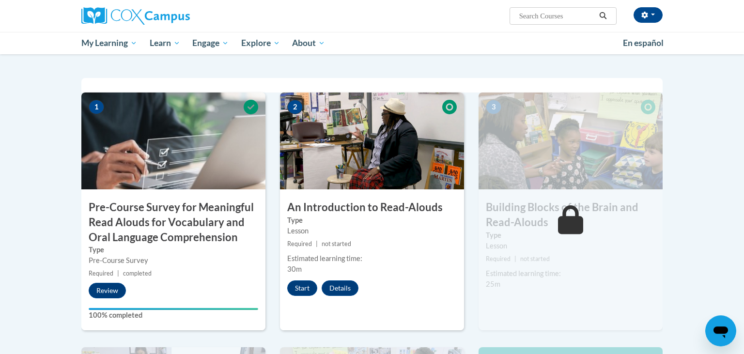
scroll to position [188, 0]
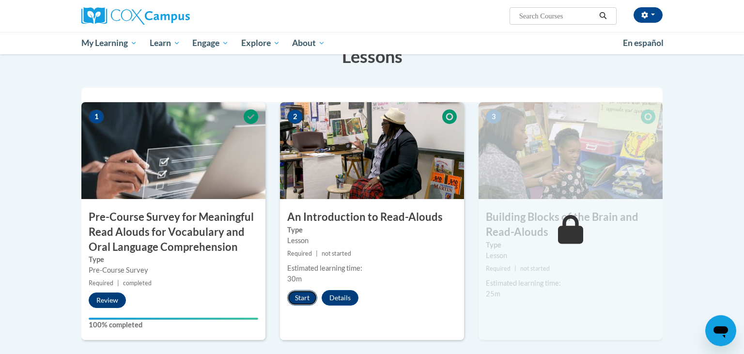
click at [303, 299] on button "Start" at bounding box center [302, 297] width 30 height 15
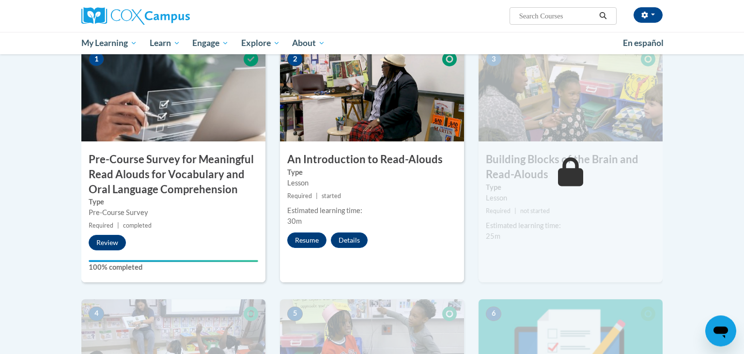
scroll to position [246, 0]
click at [302, 238] on button "Resume" at bounding box center [306, 239] width 39 height 15
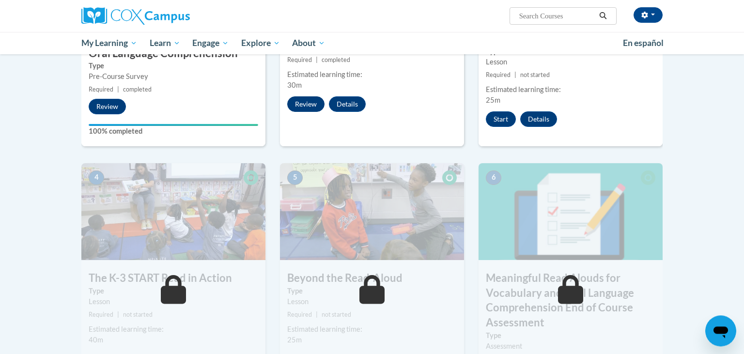
scroll to position [381, 0]
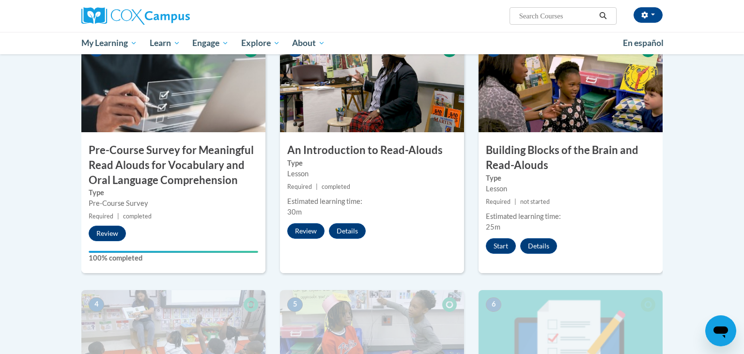
click at [671, 156] on div "Toggle navigation Overview Lessons Resources Feedback Transcript Overview Cours…" at bounding box center [372, 273] width 610 height 684
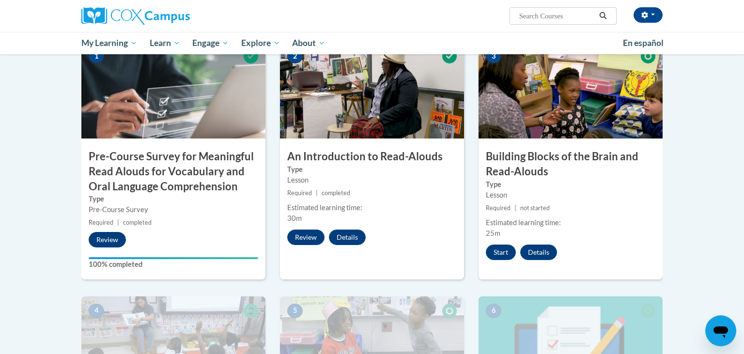
scroll to position [248, 0]
click at [494, 252] on button "Start" at bounding box center [501, 252] width 30 height 15
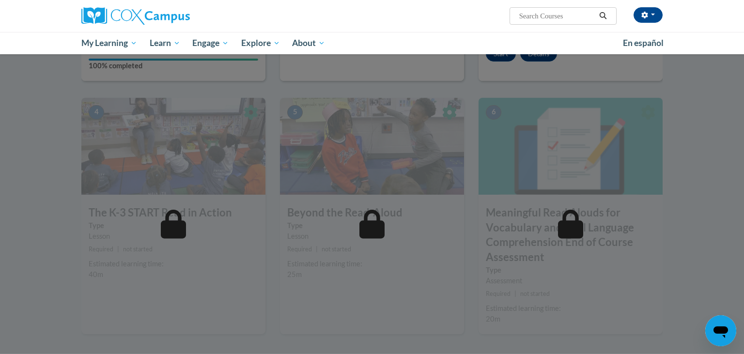
scroll to position [448, 0]
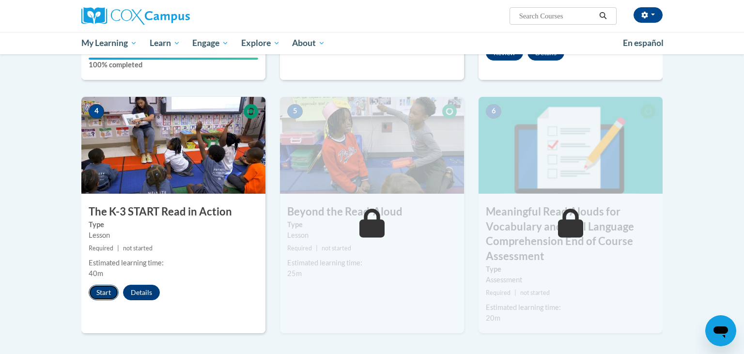
click at [104, 294] on button "Start" at bounding box center [104, 292] width 30 height 15
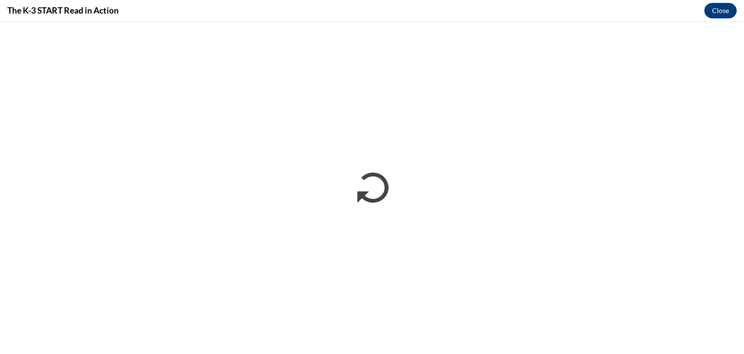
scroll to position [0, 0]
